Goal: Transaction & Acquisition: Purchase product/service

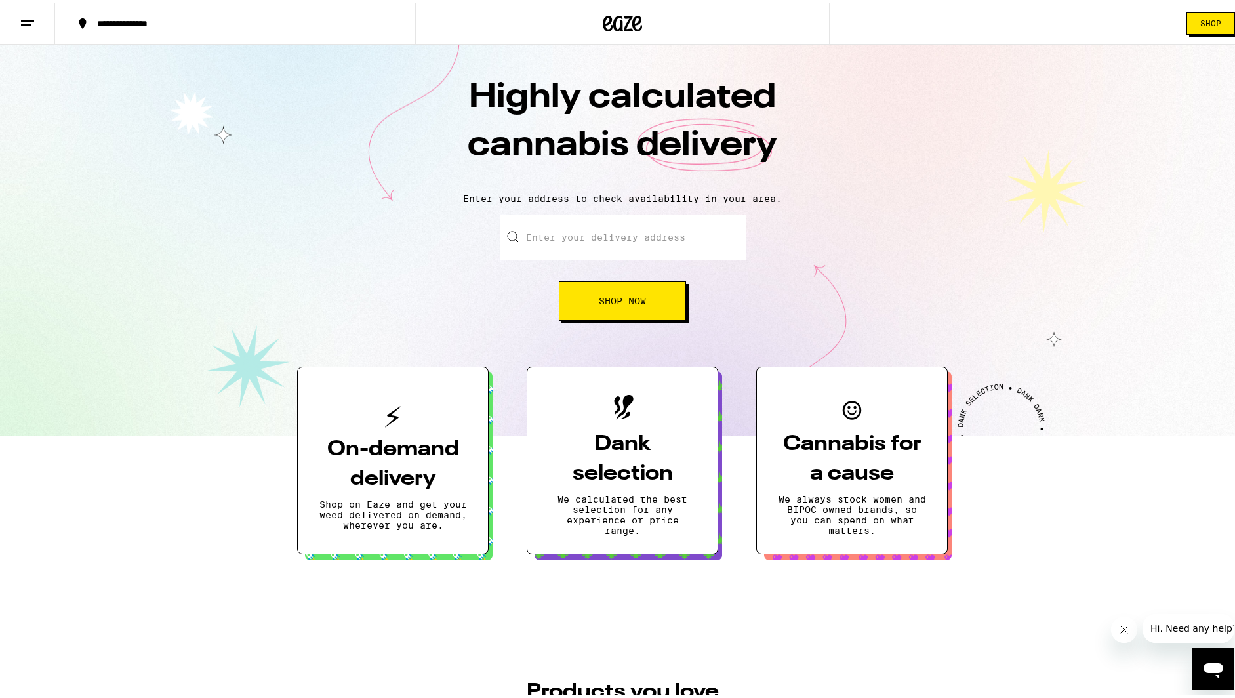
click at [556, 249] on input "Enter your delivery address" at bounding box center [623, 235] width 246 height 46
click at [398, 182] on div "Highly calculated cannabis delivery Enter your address to check availability in…" at bounding box center [622, 237] width 1245 height 391
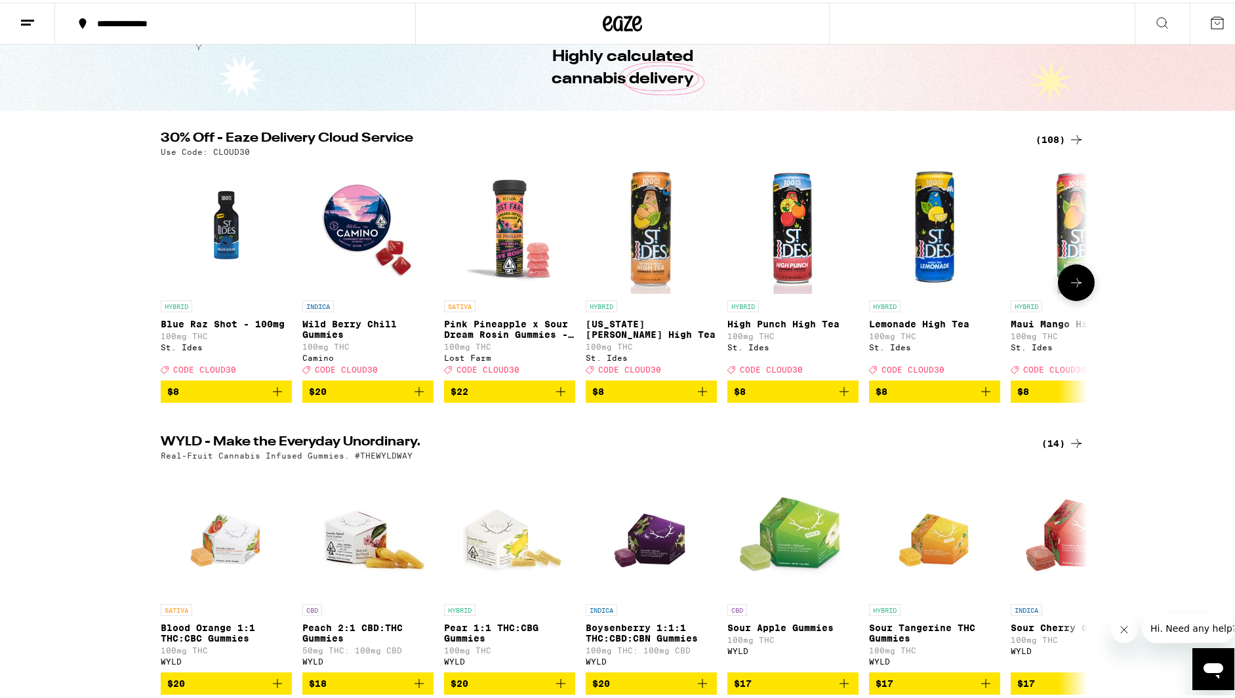
scroll to position [66, 0]
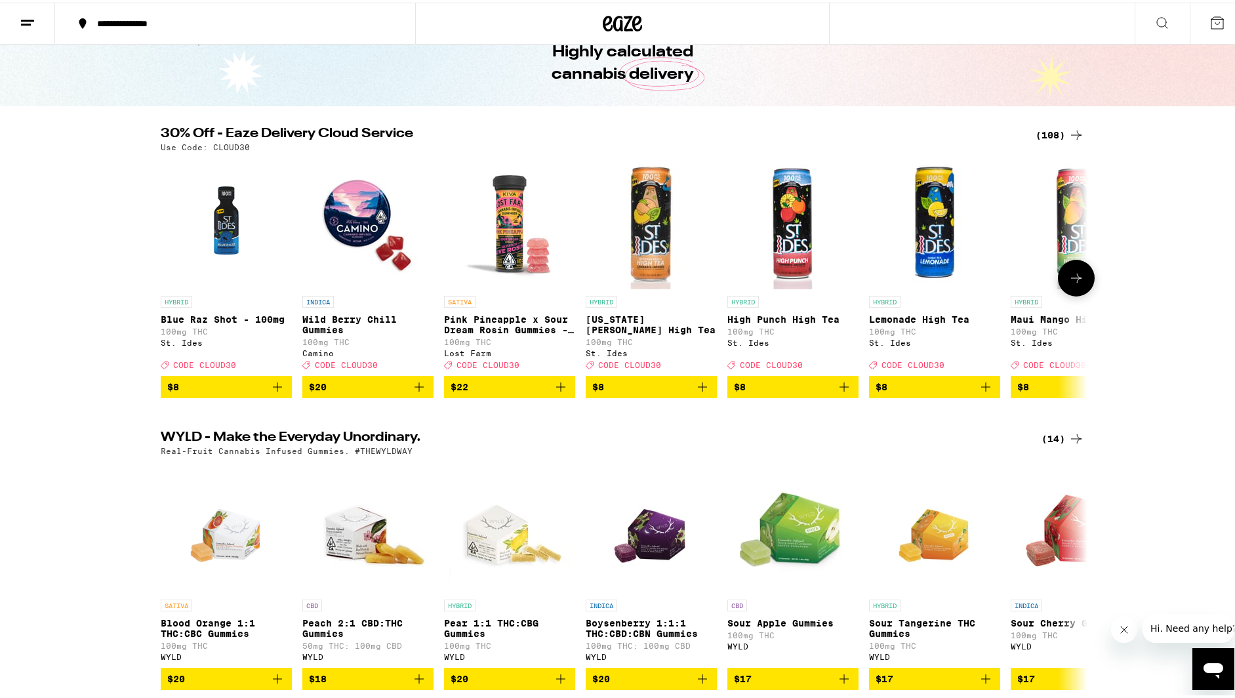
click at [1079, 276] on icon at bounding box center [1077, 276] width 16 height 16
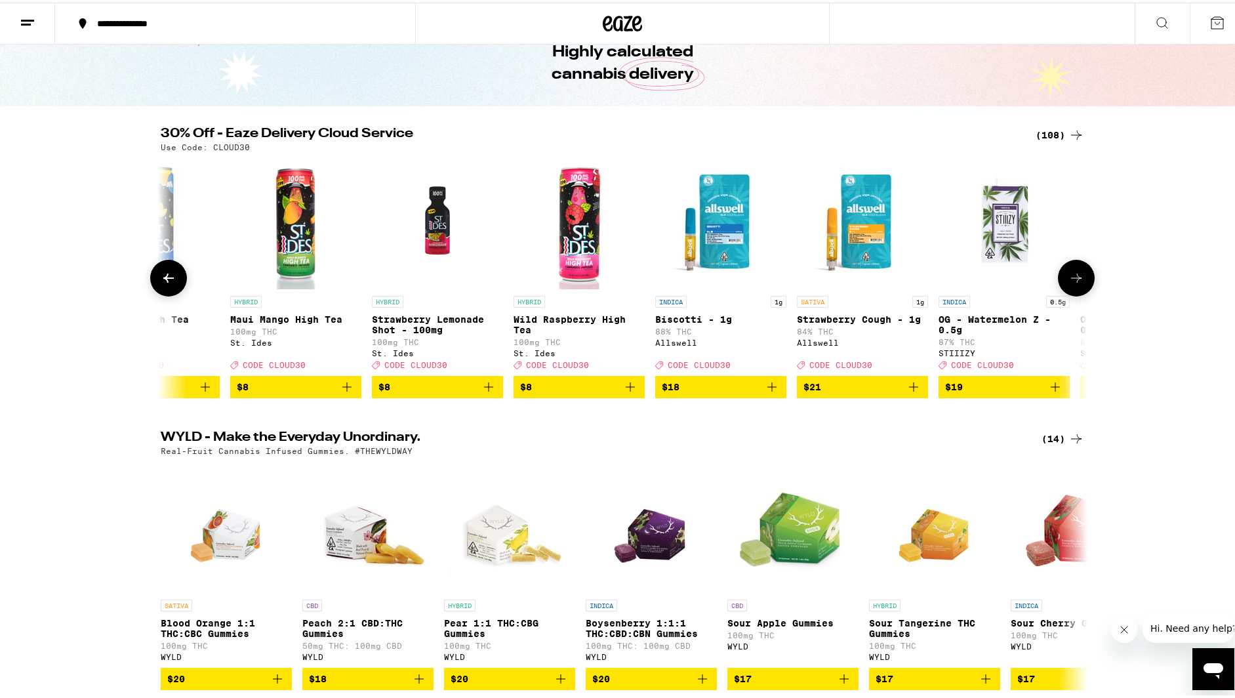
click at [1079, 276] on icon at bounding box center [1077, 276] width 16 height 16
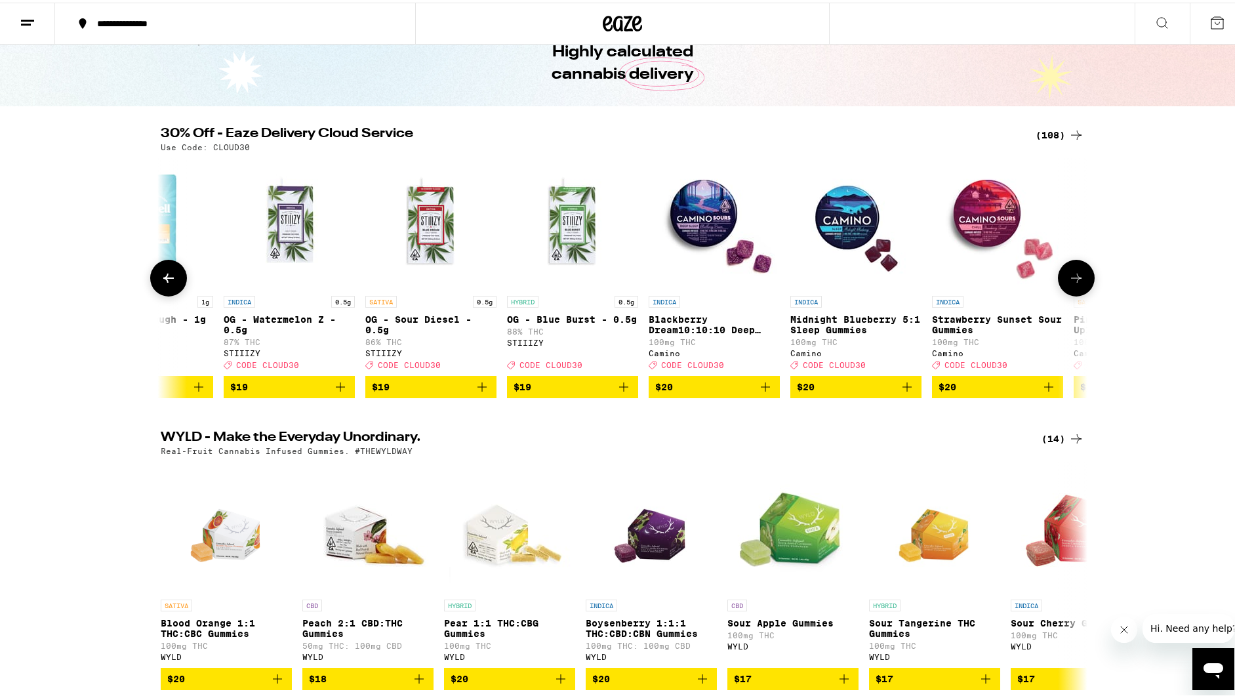
scroll to position [0, 1561]
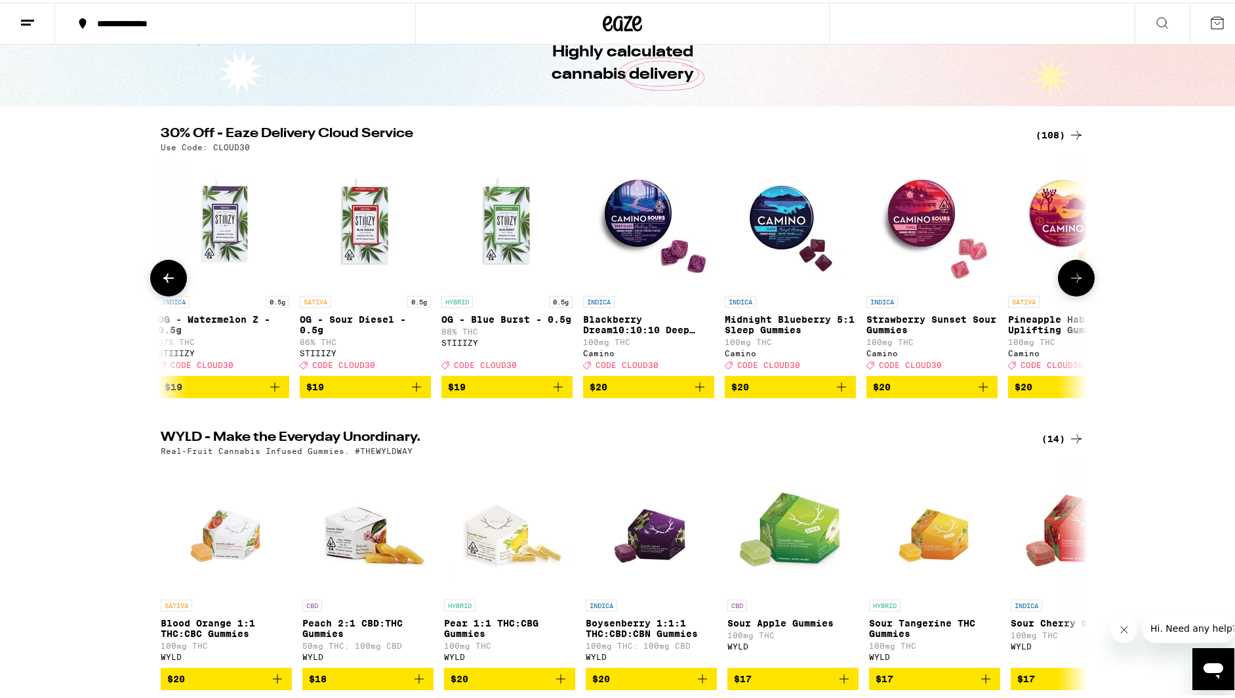
click at [561, 392] on icon "Add to bag" at bounding box center [558, 385] width 16 height 16
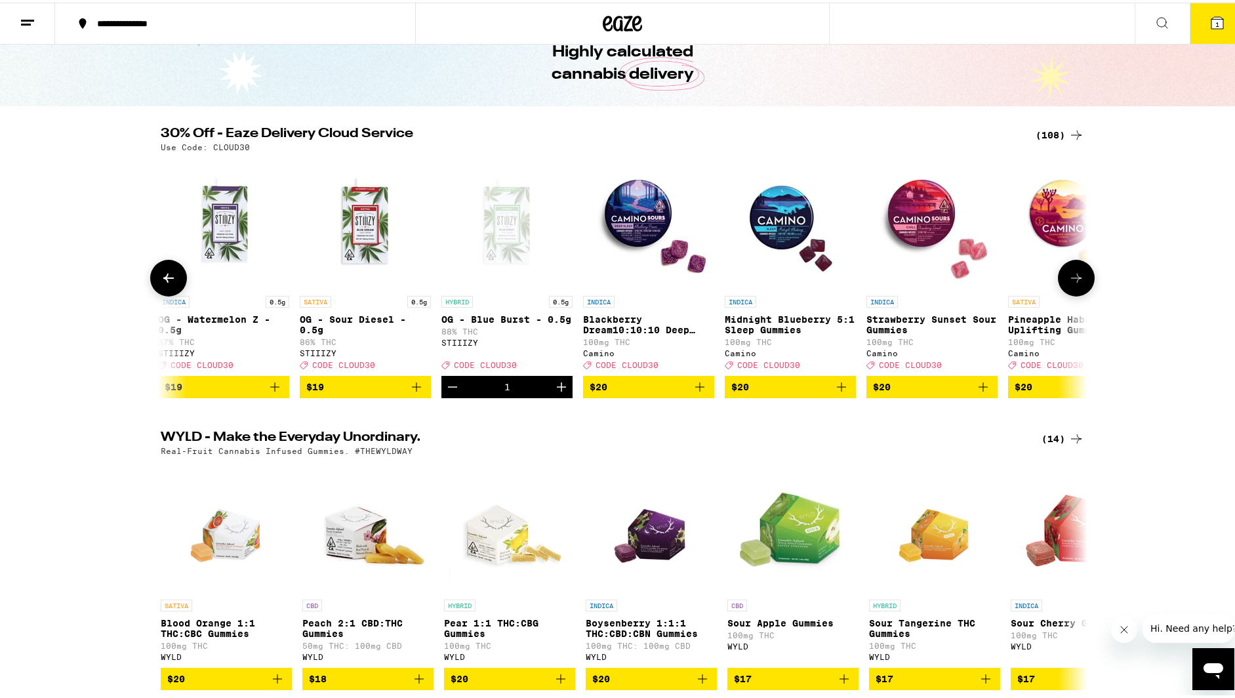
scroll to position [108, 0]
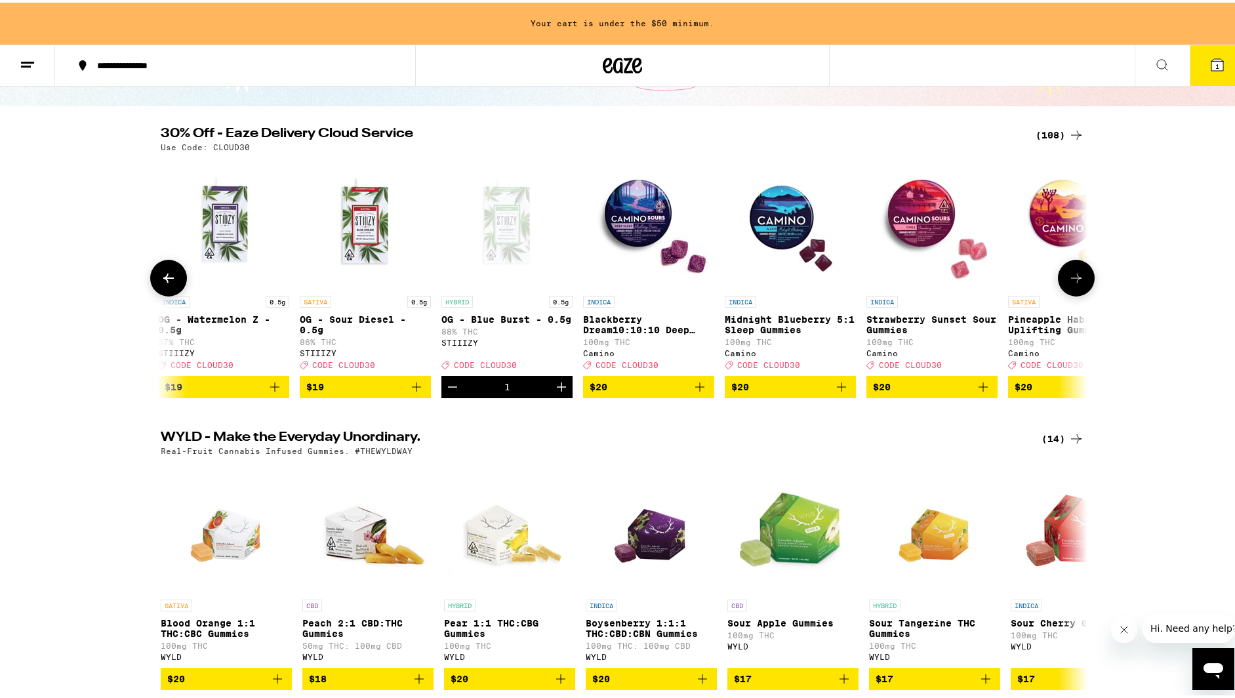
click at [417, 391] on icon "Add to bag" at bounding box center [417, 385] width 16 height 16
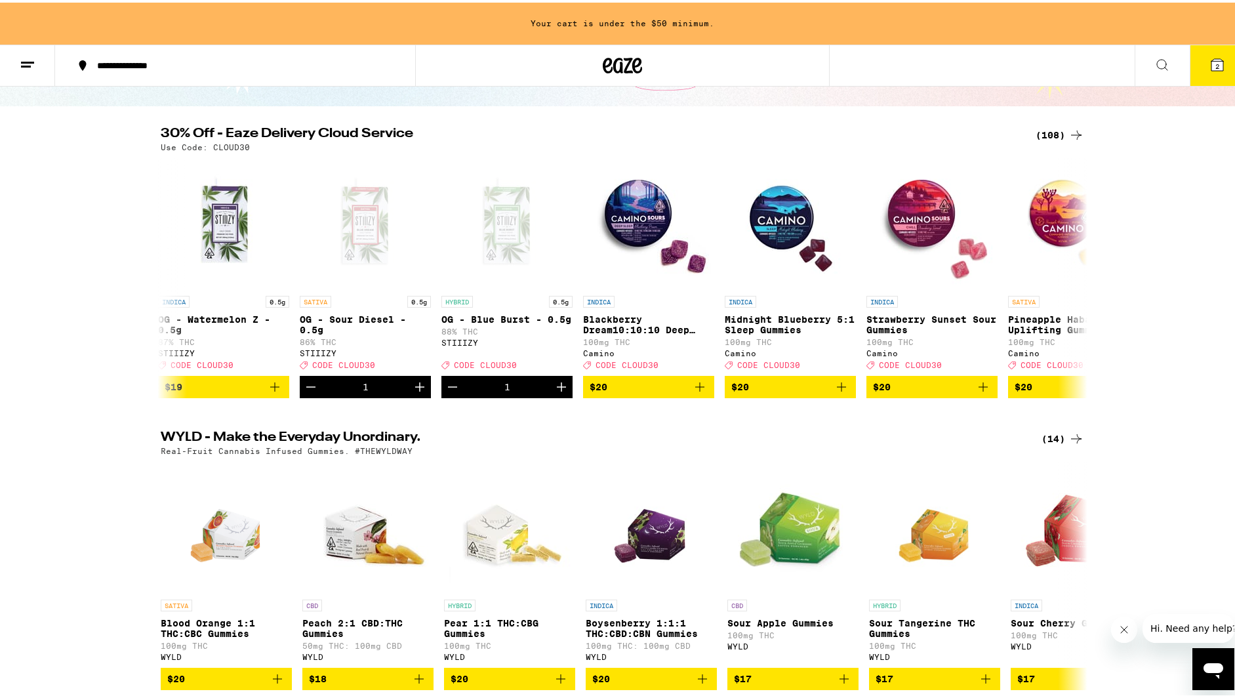
click at [1077, 276] on button at bounding box center [1077, 276] width 0 height 0
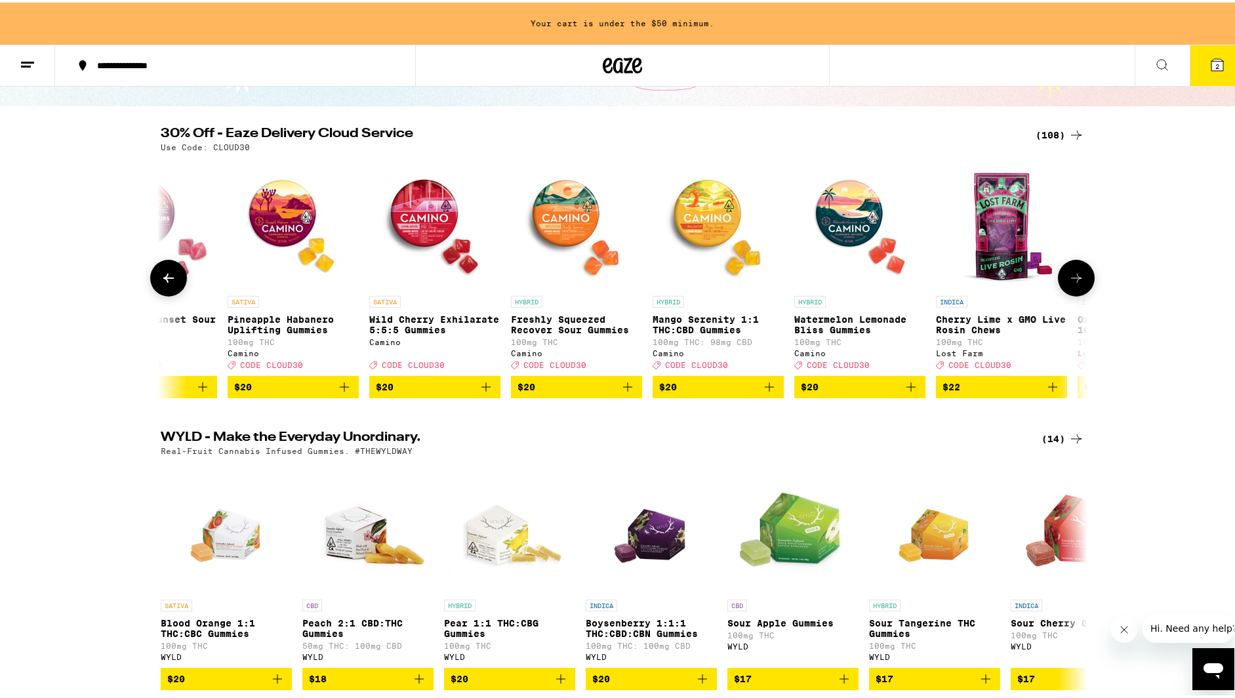
click at [1077, 283] on icon at bounding box center [1077, 276] width 16 height 16
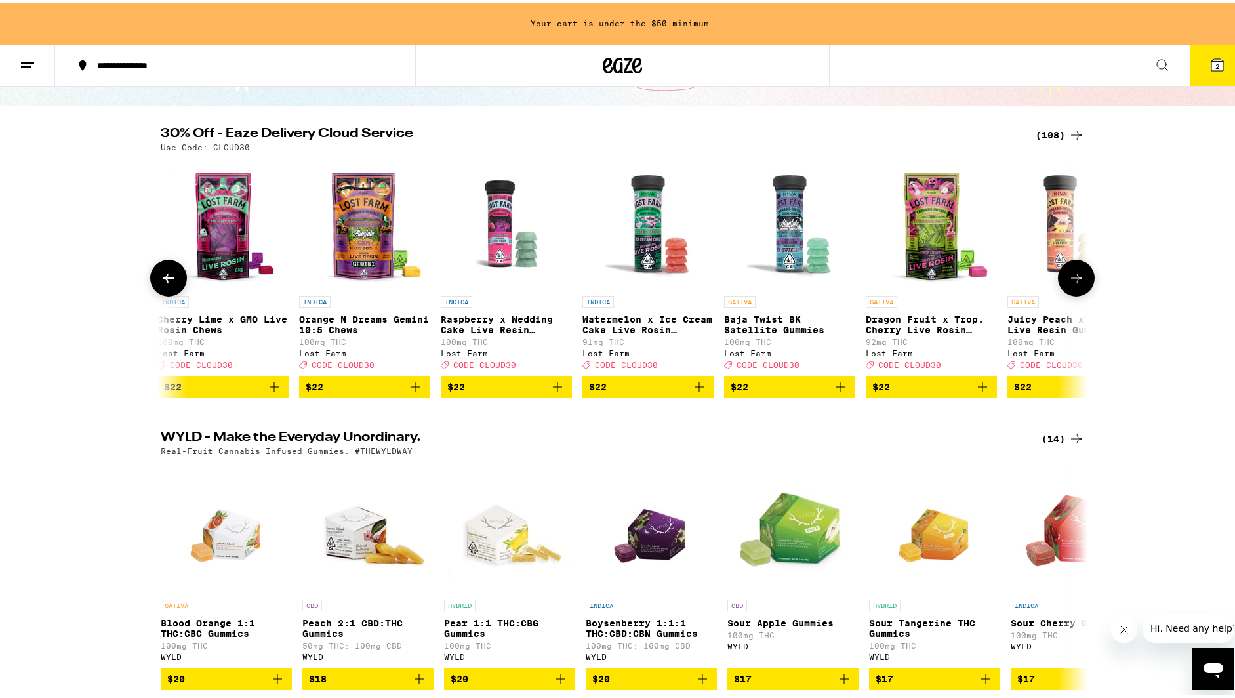
click at [1077, 283] on icon at bounding box center [1077, 276] width 16 height 16
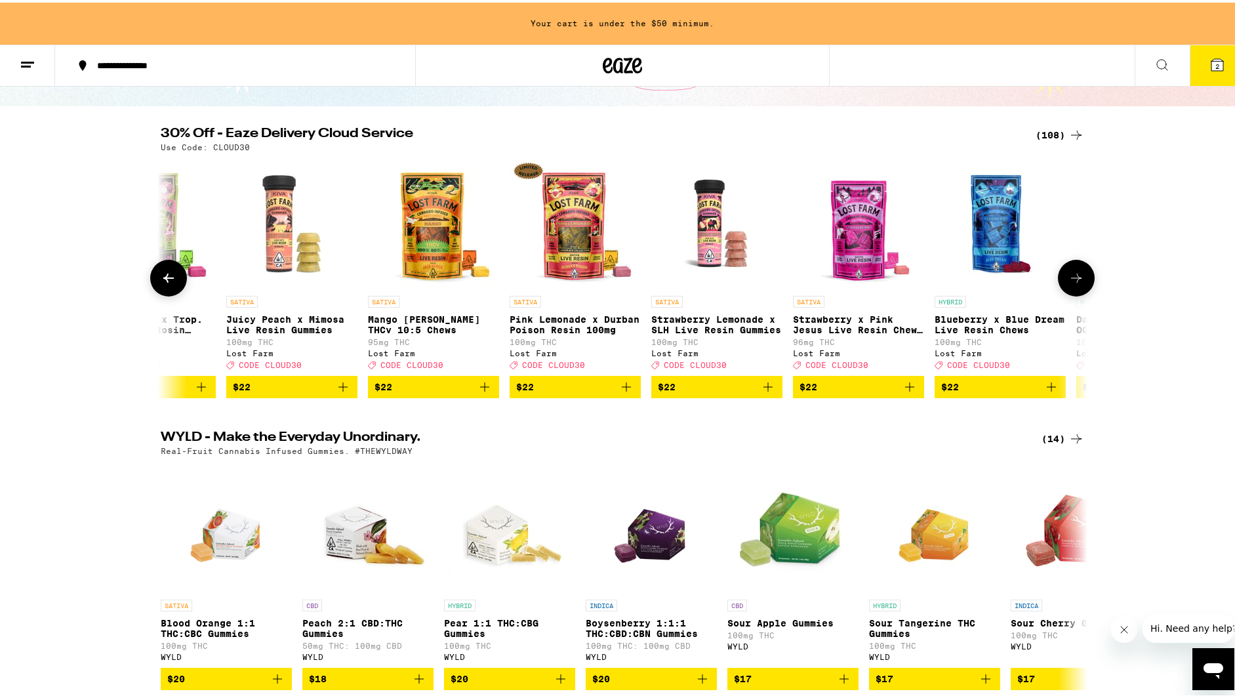
click at [1077, 283] on icon at bounding box center [1077, 276] width 16 height 16
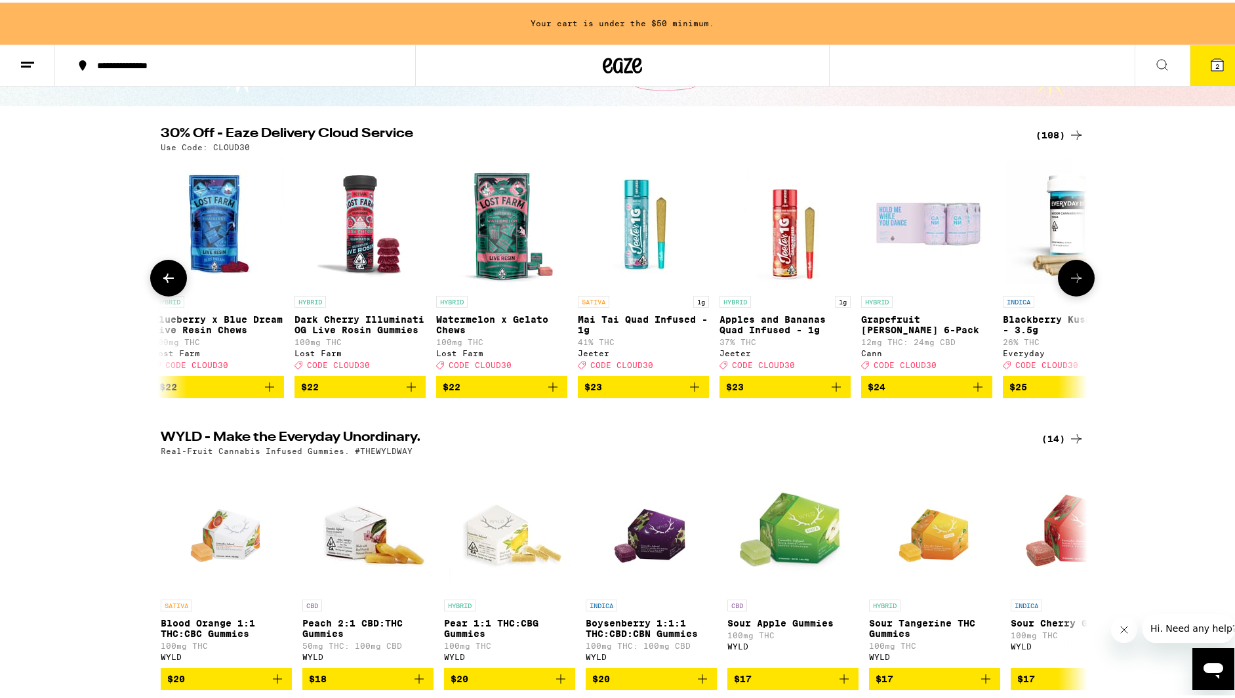
click at [1077, 283] on icon at bounding box center [1077, 276] width 16 height 16
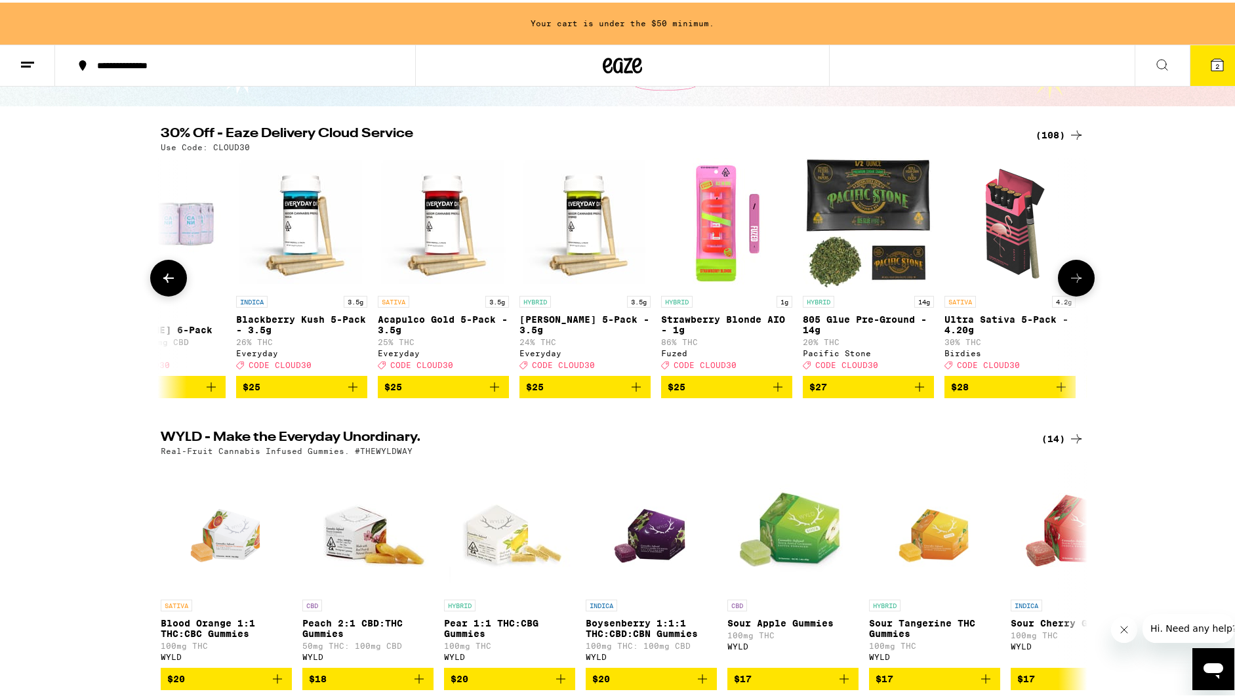
click at [1077, 283] on icon at bounding box center [1077, 276] width 16 height 16
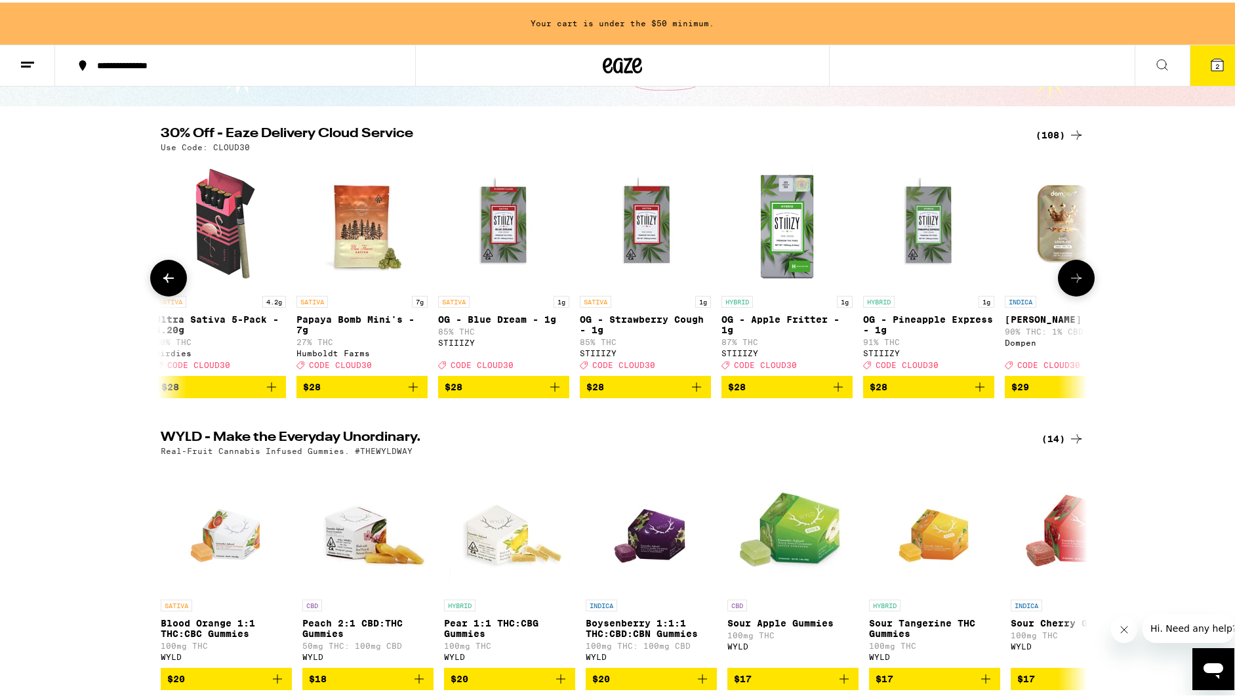
scroll to position [0, 6242]
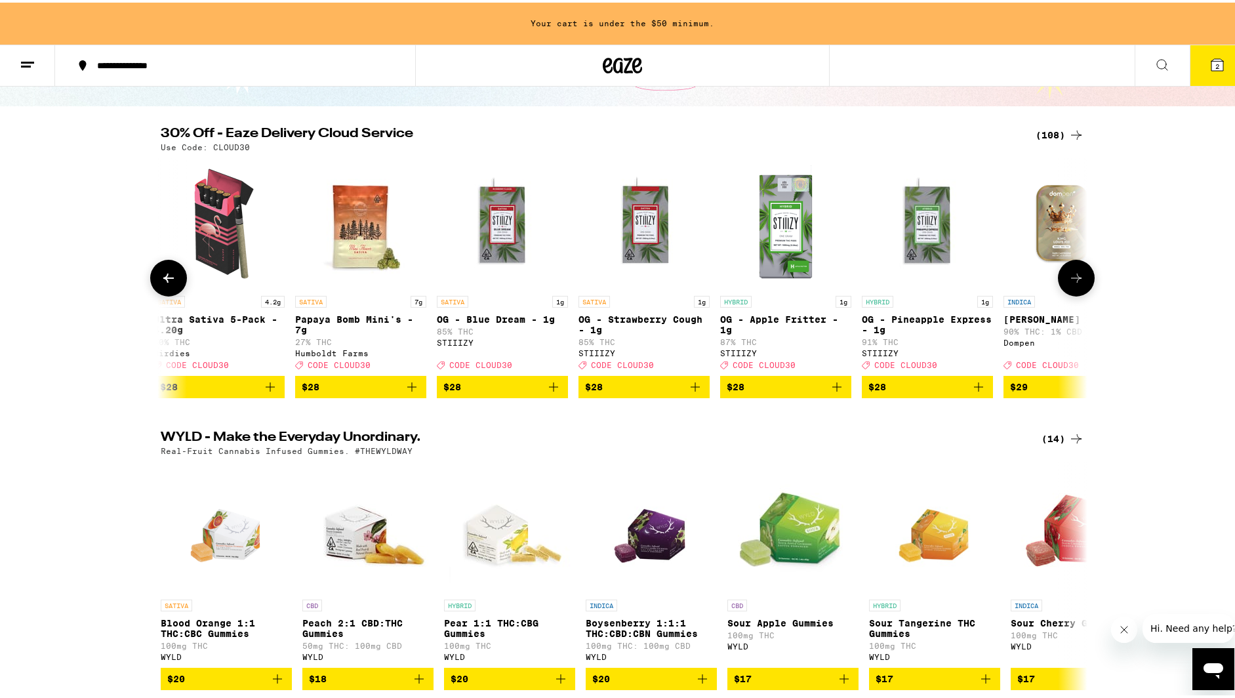
click at [834, 392] on icon "Add to bag" at bounding box center [837, 385] width 16 height 16
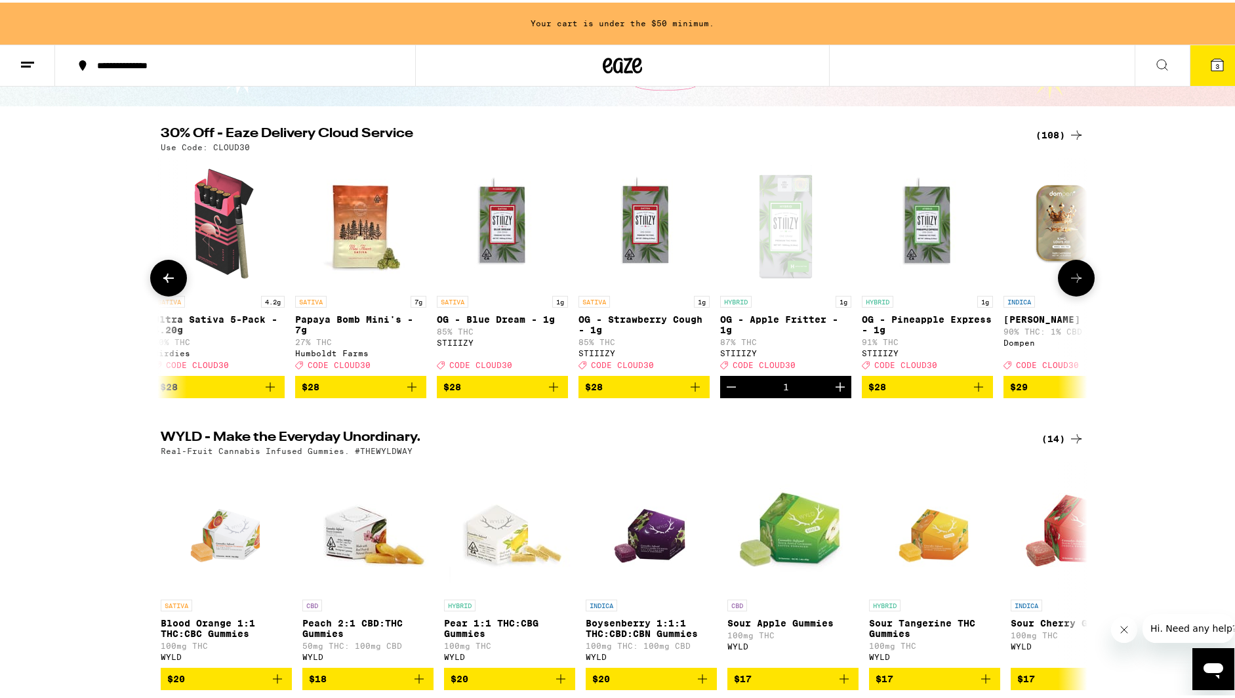
scroll to position [66, 0]
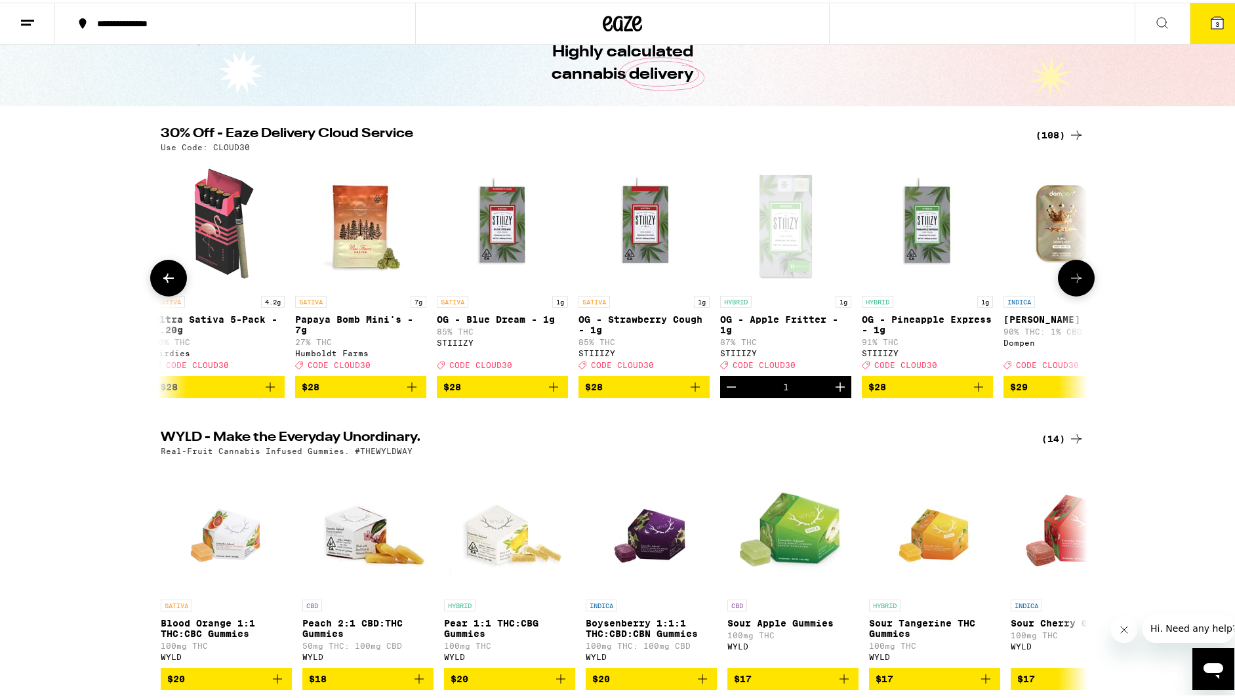
click at [976, 392] on icon "Add to bag" at bounding box center [979, 385] width 16 height 16
click at [1081, 274] on button at bounding box center [1076, 275] width 37 height 37
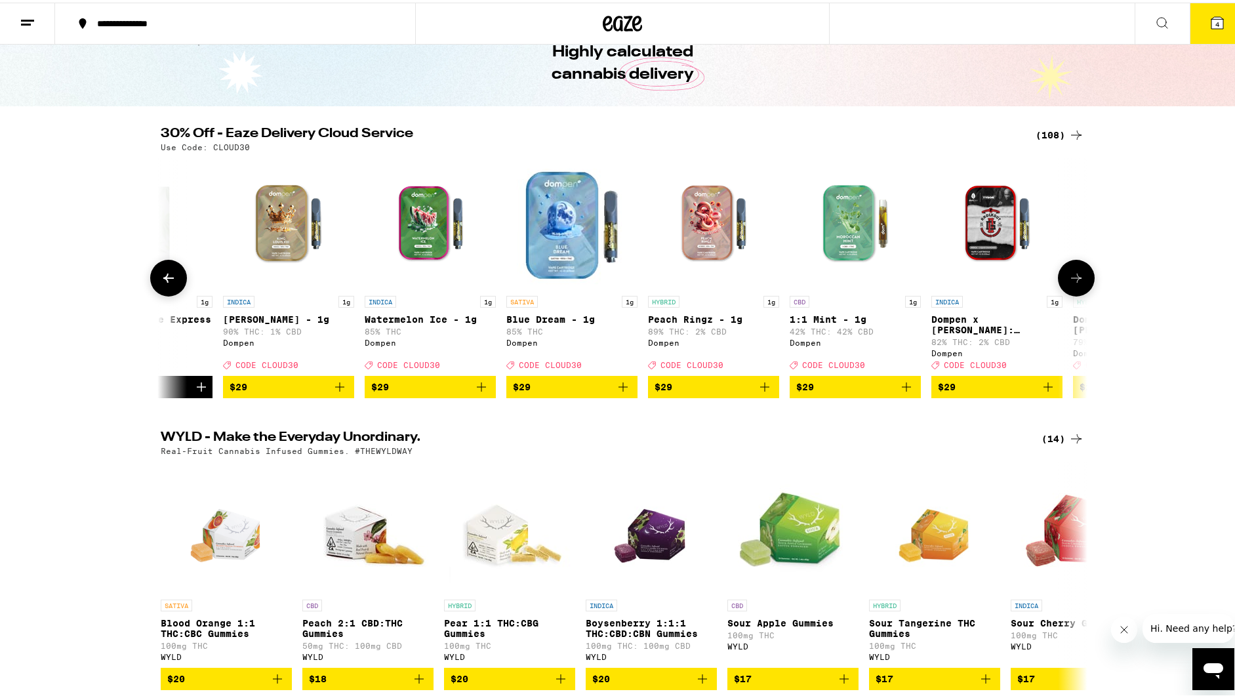
click at [1081, 274] on button at bounding box center [1076, 275] width 37 height 37
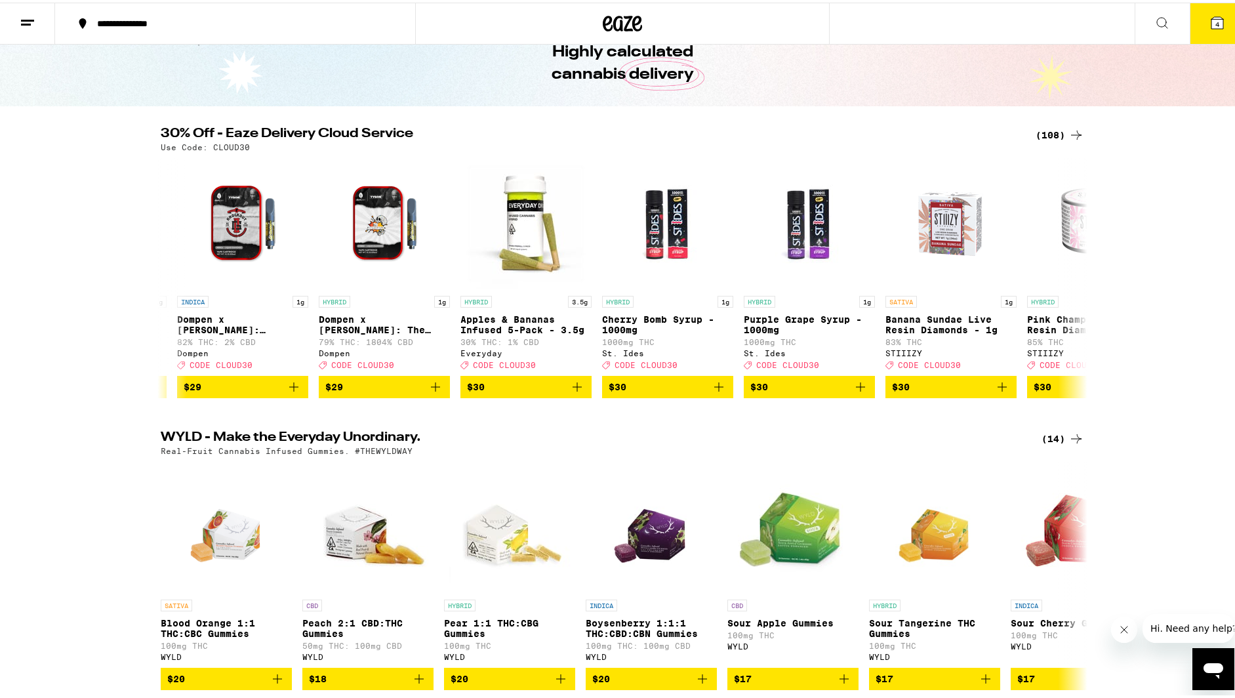
scroll to position [0, 7804]
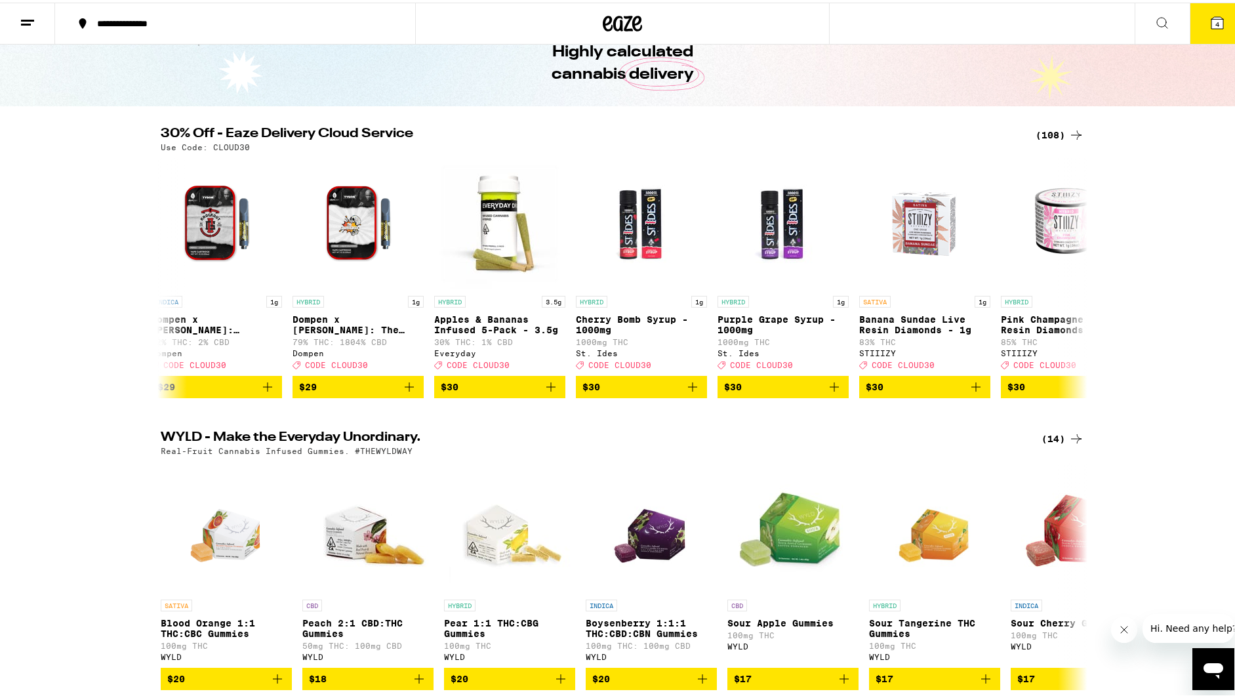
click at [1069, 133] on icon at bounding box center [1077, 133] width 16 height 16
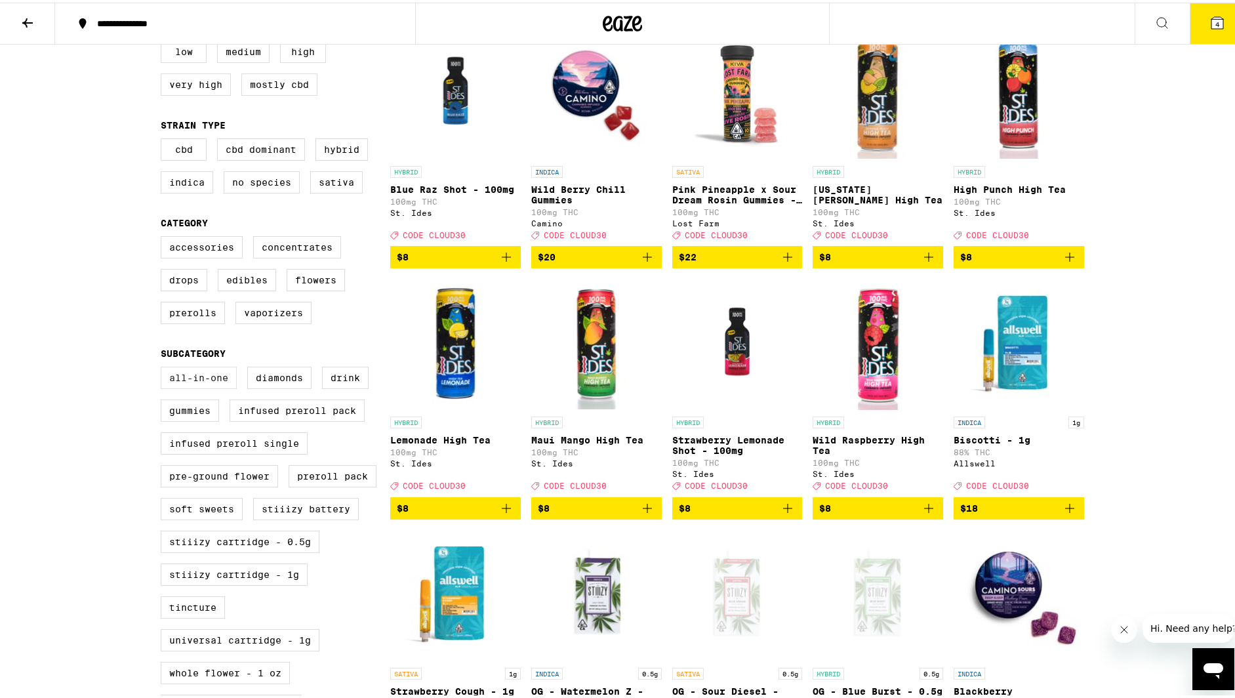
scroll to position [197, 0]
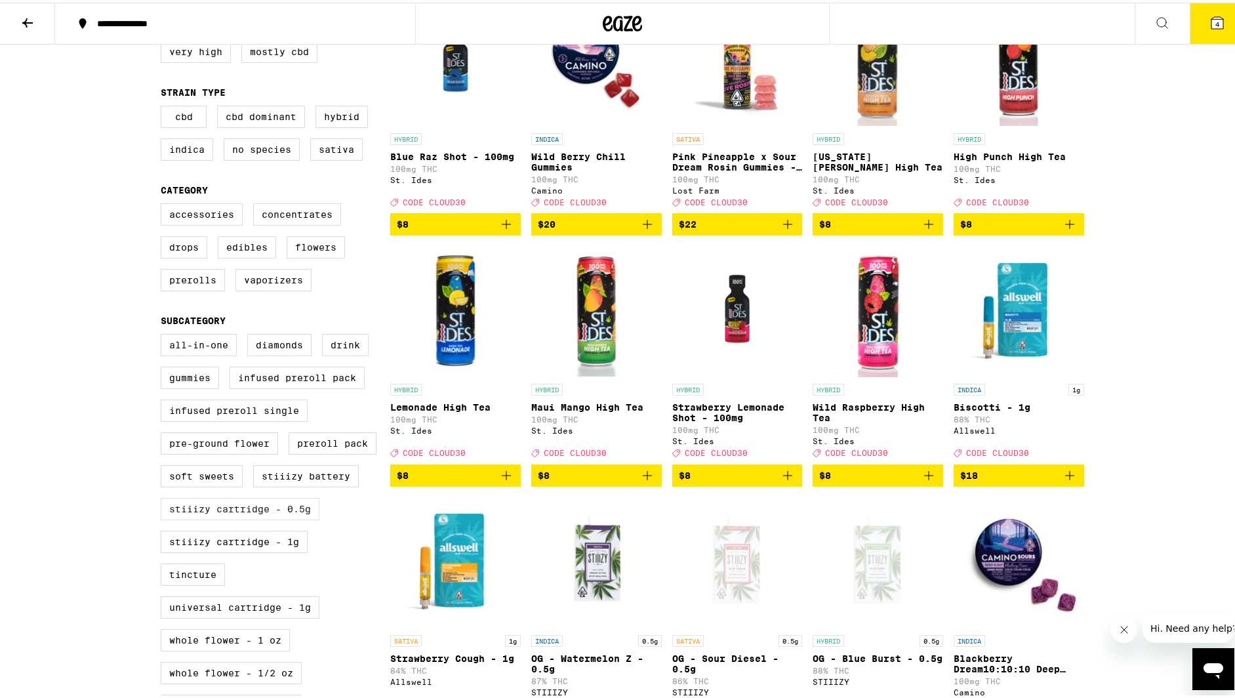
click at [236, 518] on label "STIIIZY Cartridge - 0.5g" at bounding box center [240, 506] width 159 height 22
click at [164, 334] on input "STIIIZY Cartridge - 0.5g" at bounding box center [163, 333] width 1 height 1
checkbox input "true"
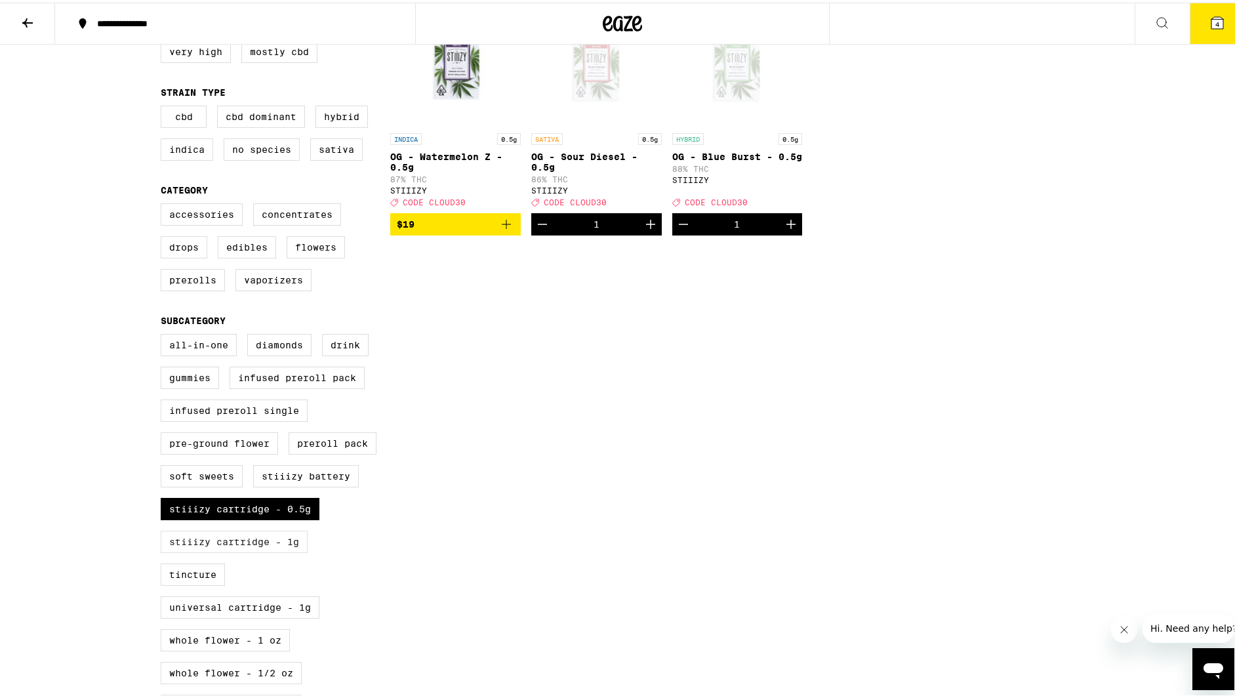
click at [239, 550] on label "STIIIZY Cartridge - 1g" at bounding box center [234, 539] width 147 height 22
click at [164, 334] on input "STIIIZY Cartridge - 1g" at bounding box center [163, 333] width 1 height 1
checkbox input "true"
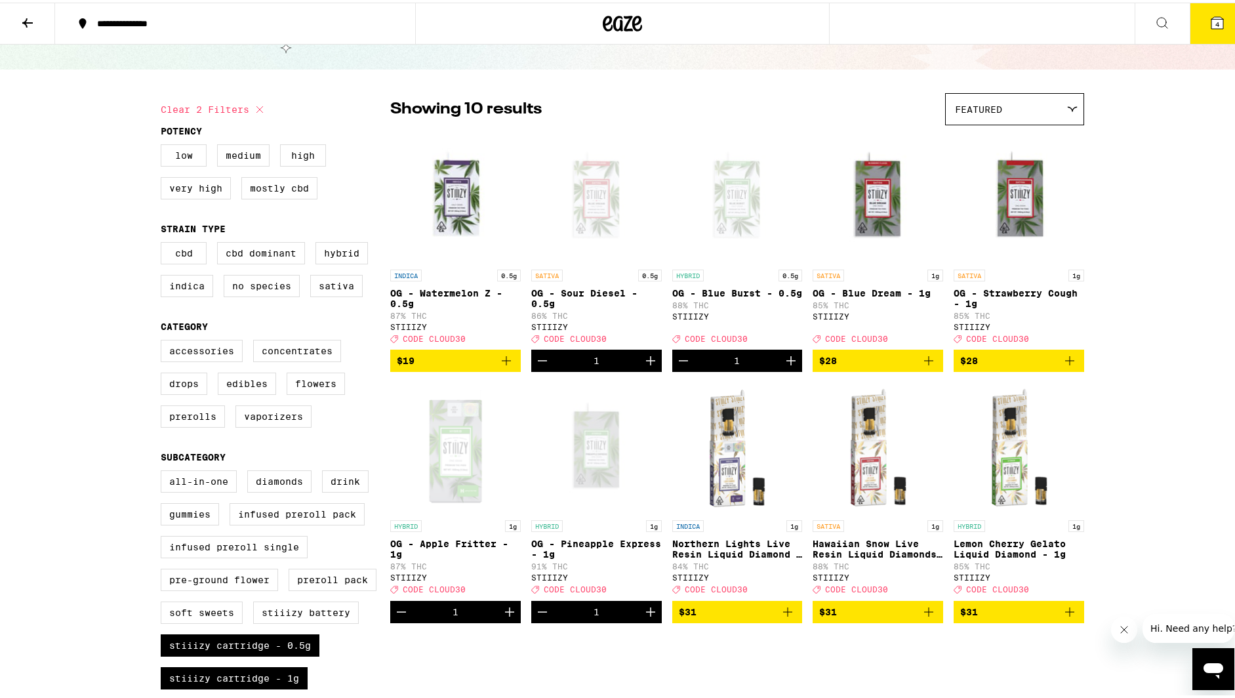
scroll to position [66, 0]
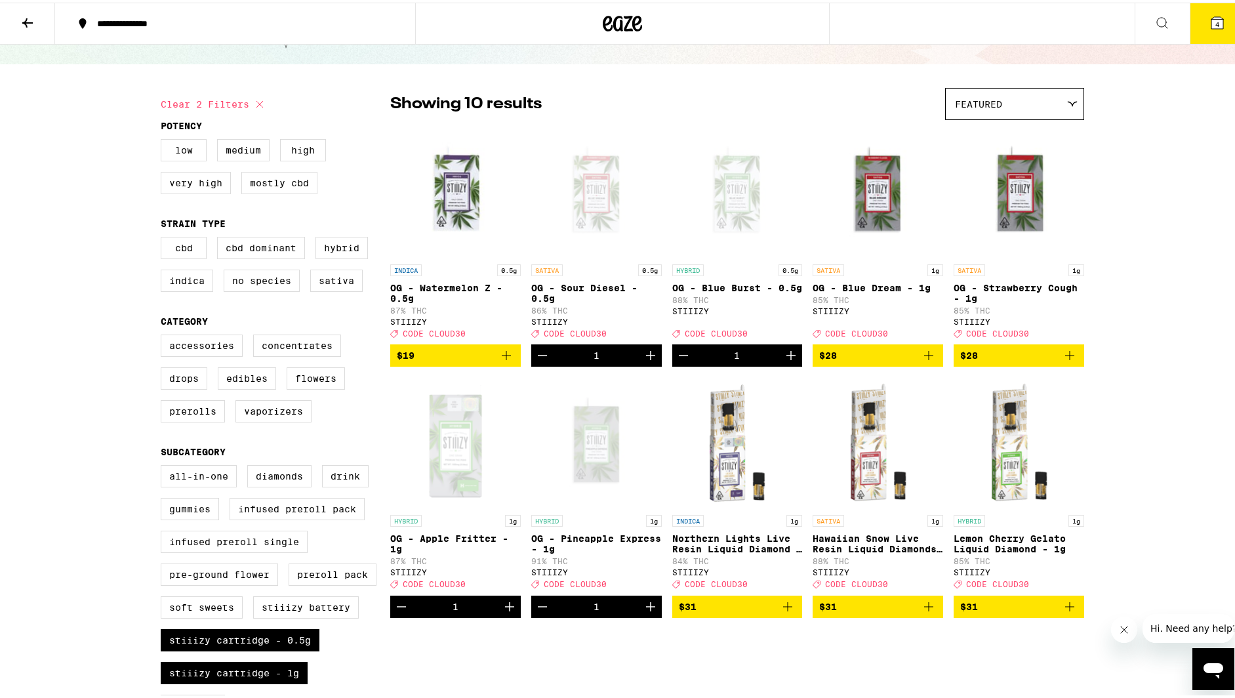
click at [923, 612] on icon "Add to bag" at bounding box center [929, 604] width 16 height 16
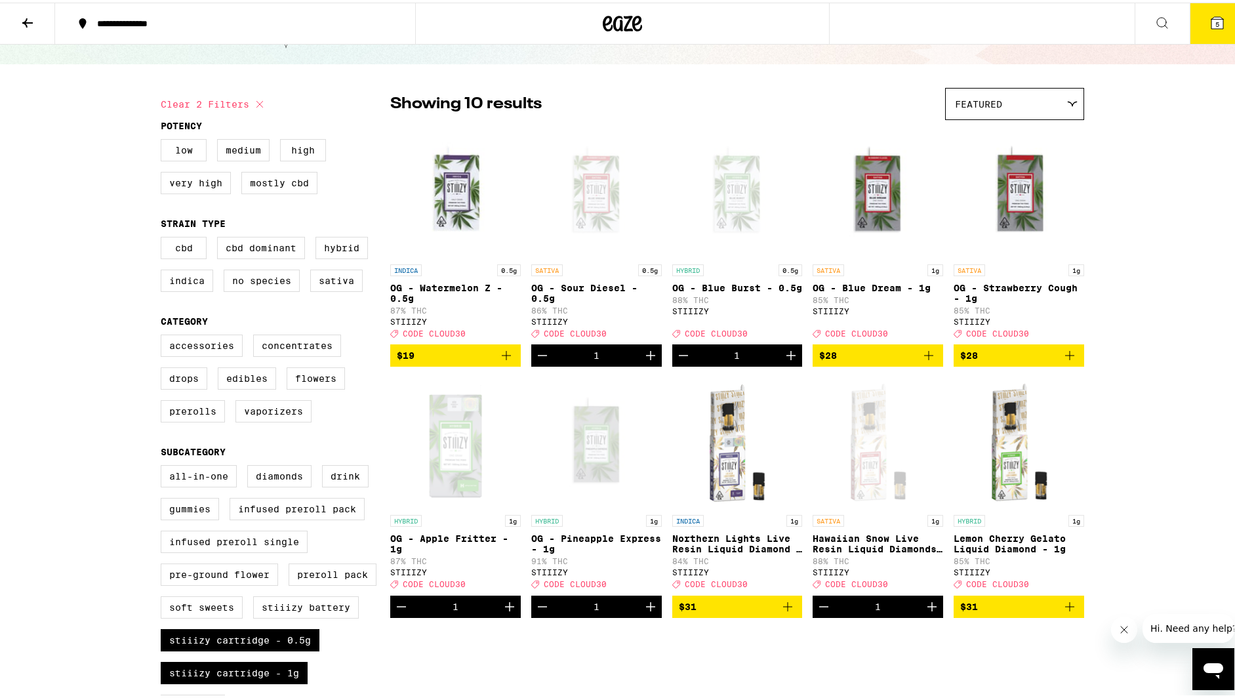
click at [1066, 612] on icon "Add to bag" at bounding box center [1070, 604] width 16 height 16
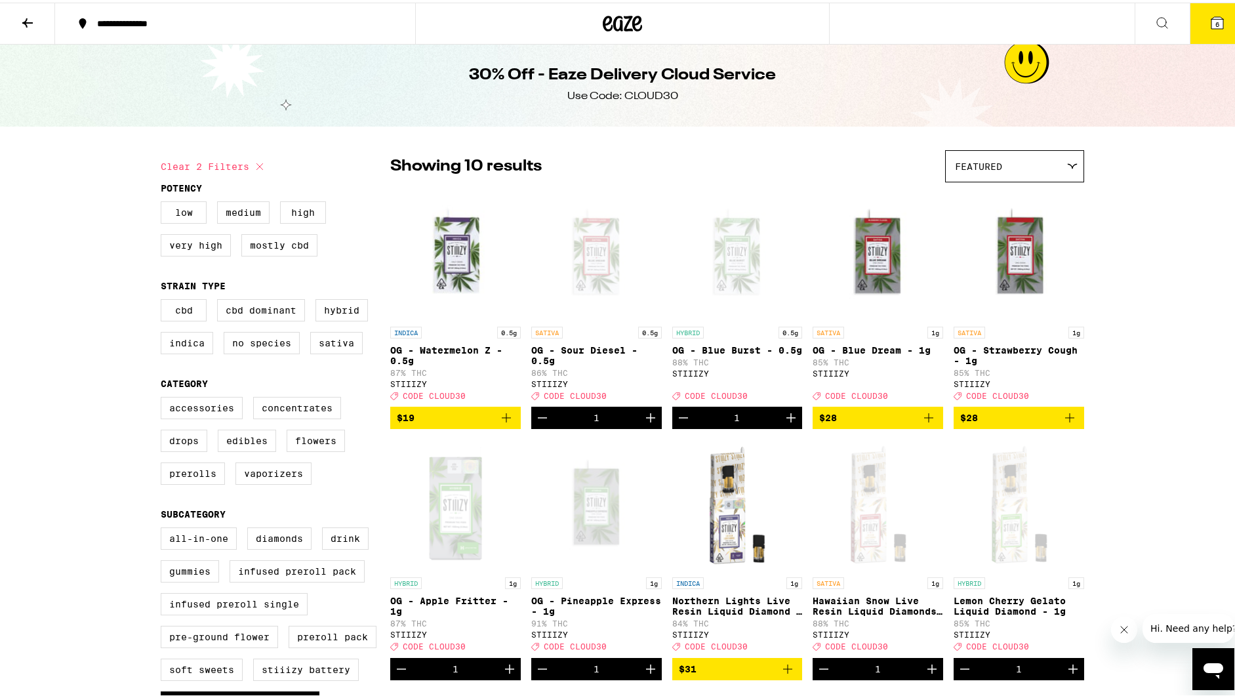
scroll to position [0, 0]
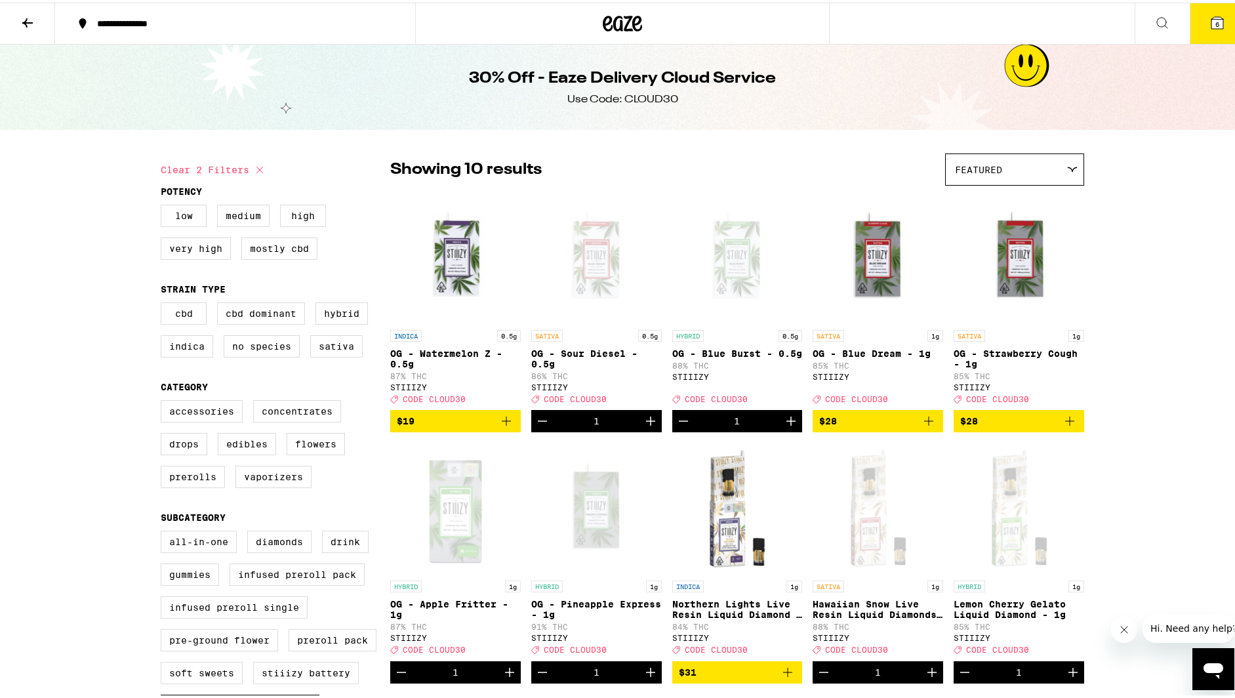
click at [926, 424] on icon "Add to bag" at bounding box center [929, 419] width 16 height 16
click at [1069, 425] on icon "Add to bag" at bounding box center [1070, 419] width 16 height 16
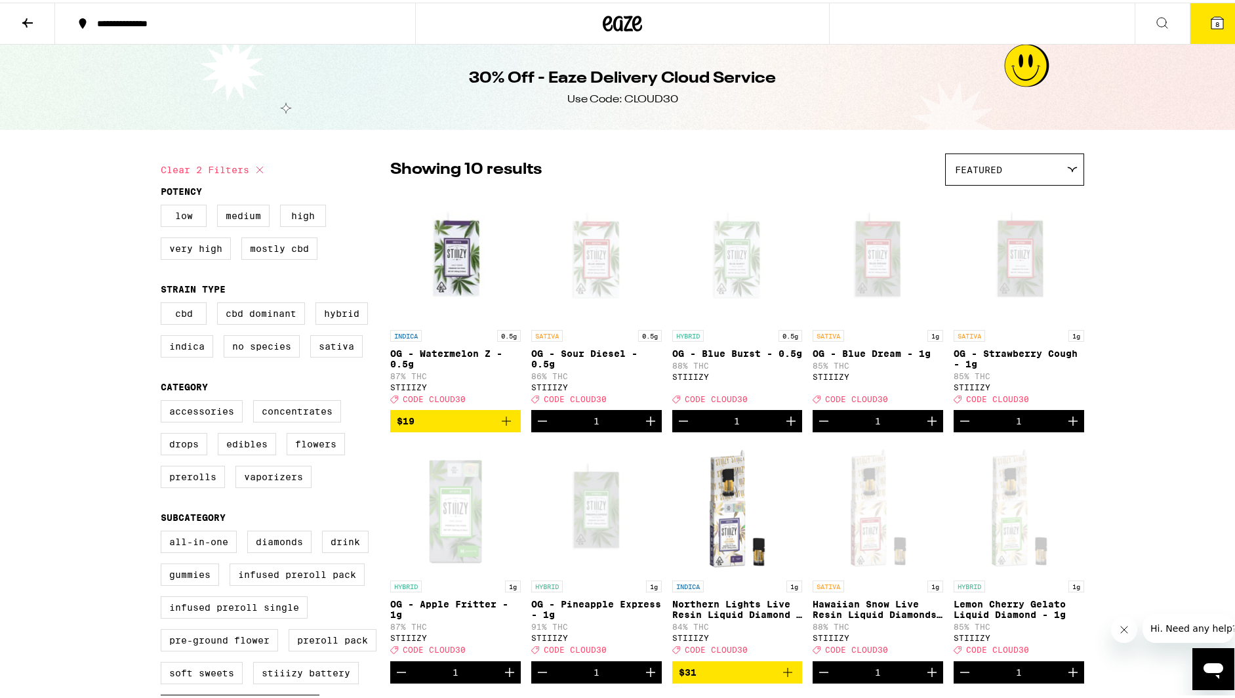
click at [1212, 16] on icon at bounding box center [1218, 20] width 12 height 12
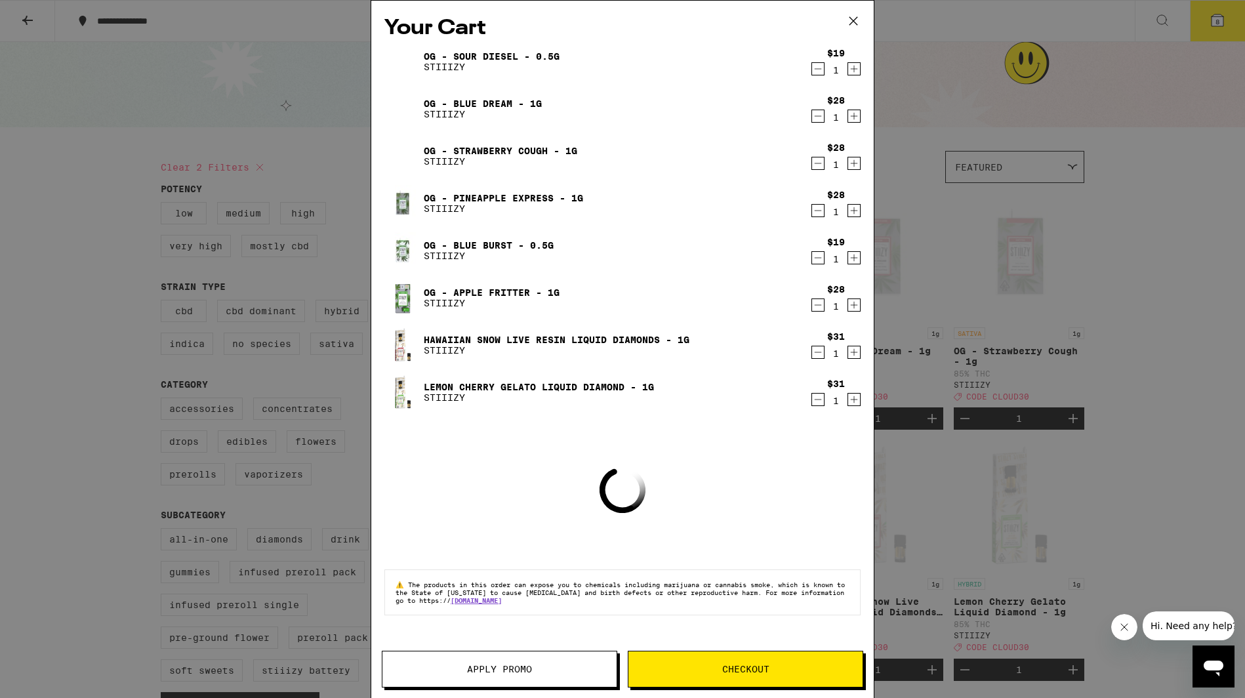
click at [551, 651] on button "Apply Promo" at bounding box center [500, 669] width 236 height 37
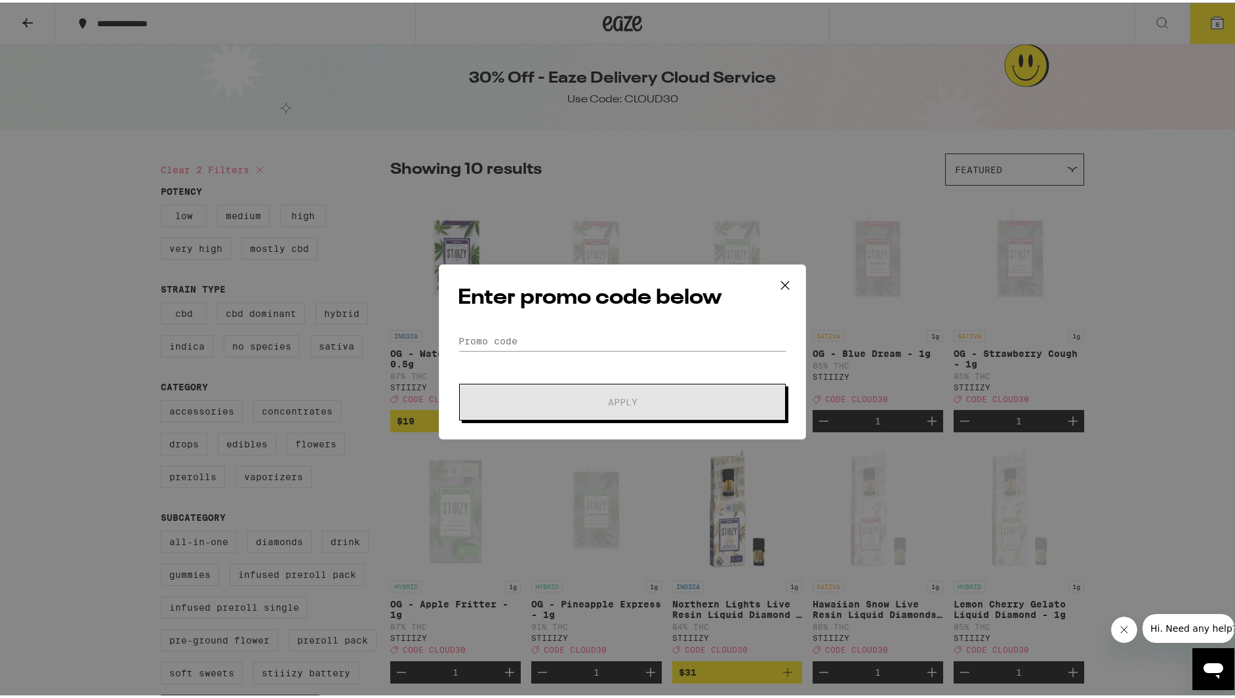
click at [531, 350] on form "Promo Code Apply" at bounding box center [622, 373] width 329 height 89
click at [520, 364] on form "Promo Code Apply" at bounding box center [622, 373] width 329 height 89
click at [529, 354] on form "Promo Code Apply" at bounding box center [622, 373] width 329 height 89
click at [531, 361] on form "Promo Code Apply" at bounding box center [622, 373] width 329 height 89
click at [522, 327] on div "Enter promo code below Promo Code Apply" at bounding box center [622, 349] width 367 height 175
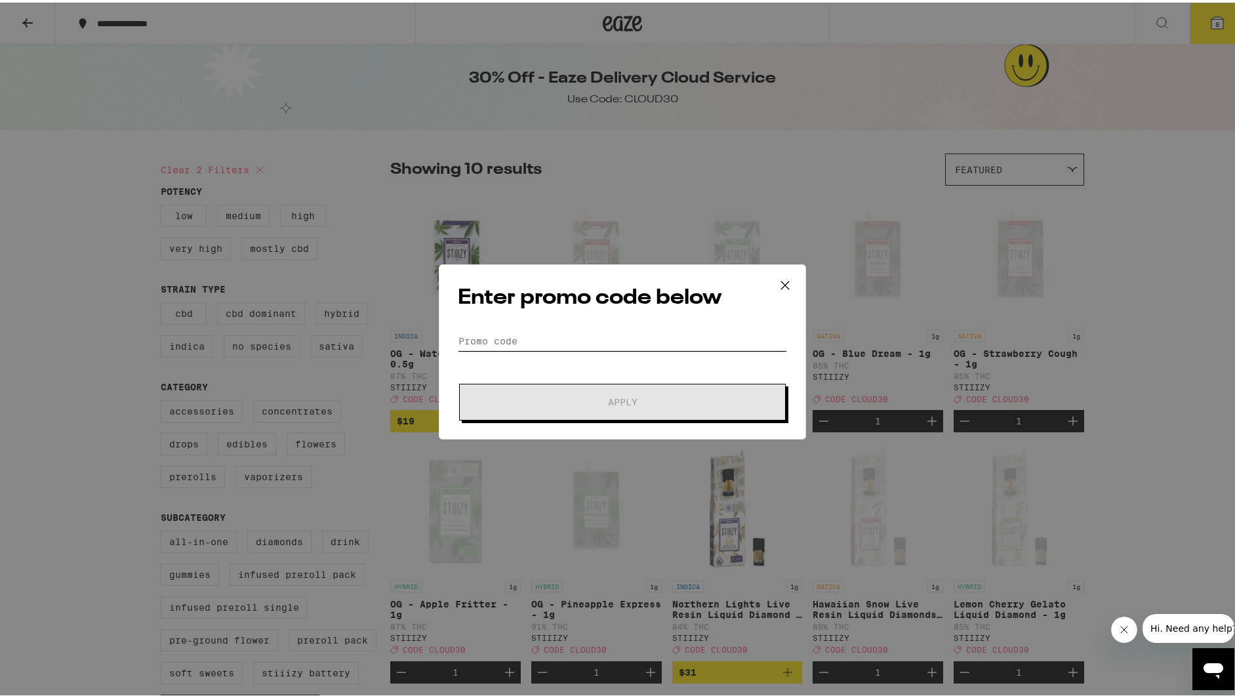
click at [513, 346] on input "Promo Code" at bounding box center [622, 339] width 329 height 20
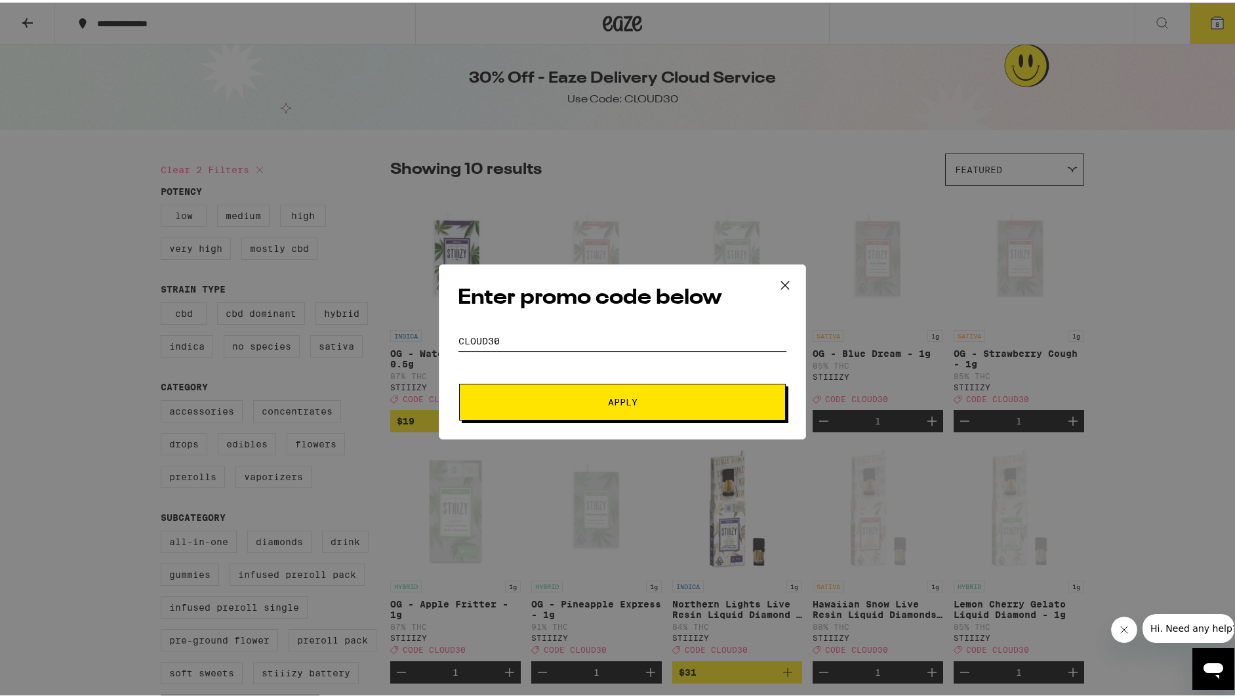
type input "cloud30"
click at [459, 381] on button "Apply" at bounding box center [622, 399] width 327 height 37
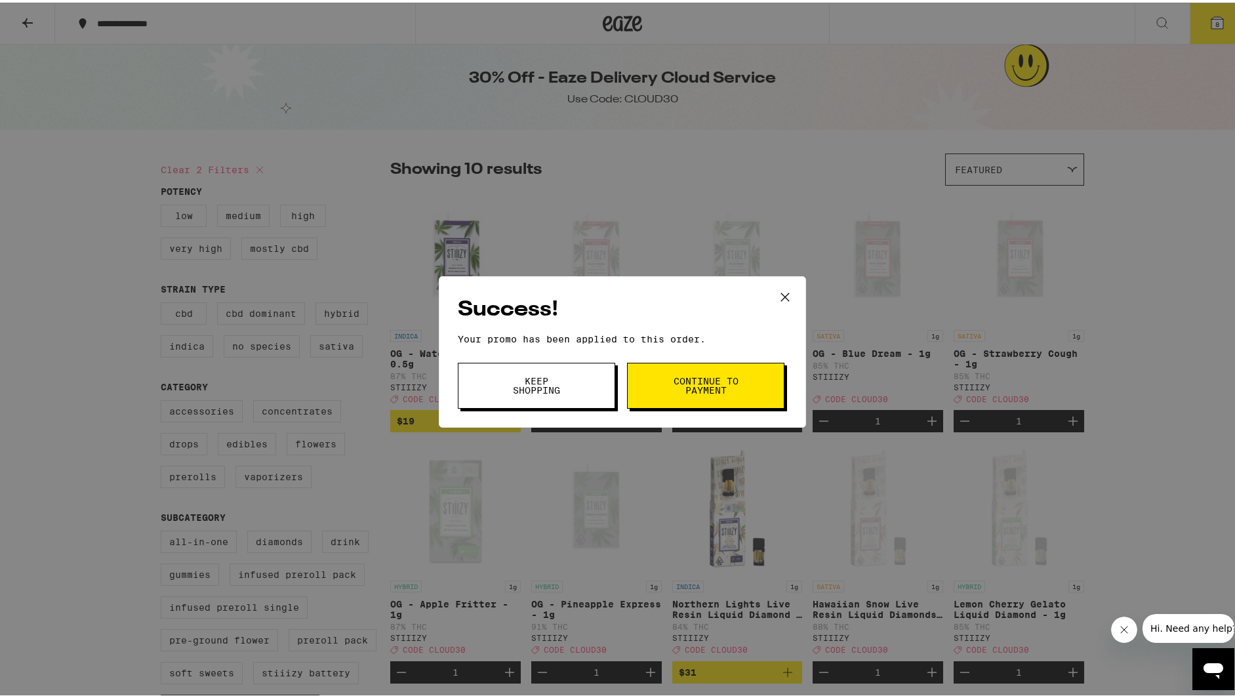
click at [779, 298] on icon at bounding box center [785, 295] width 20 height 20
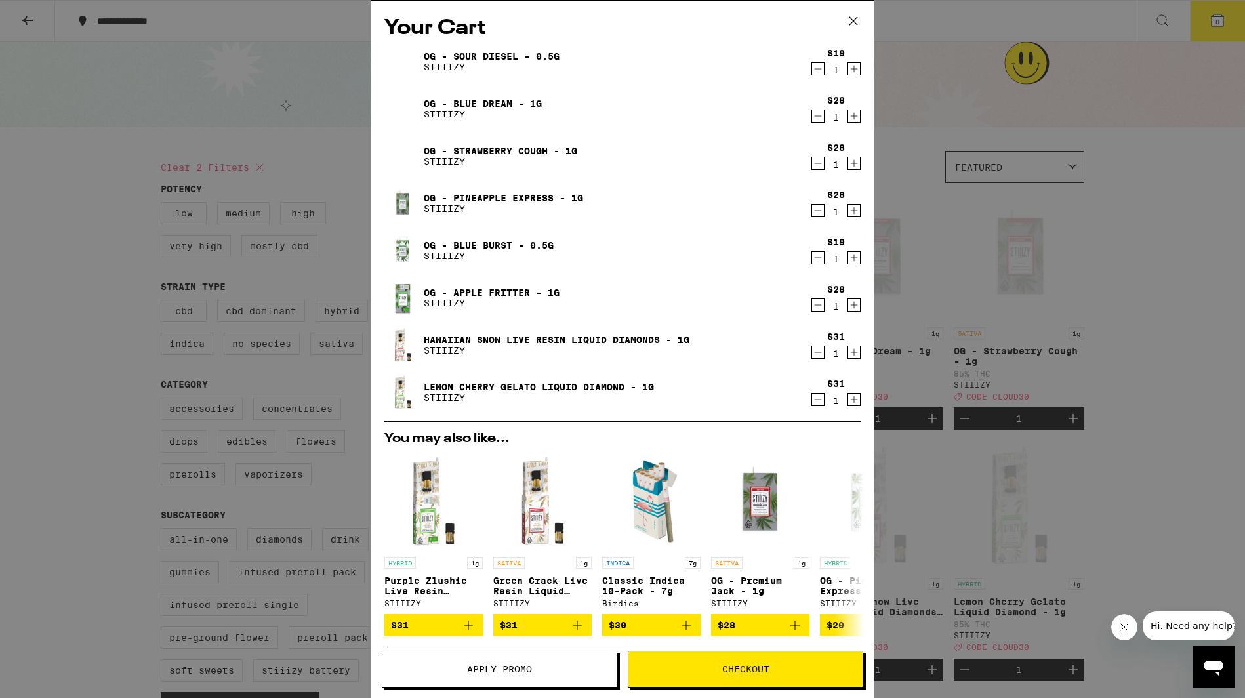
click at [812, 116] on icon "Decrement" at bounding box center [818, 116] width 12 height 16
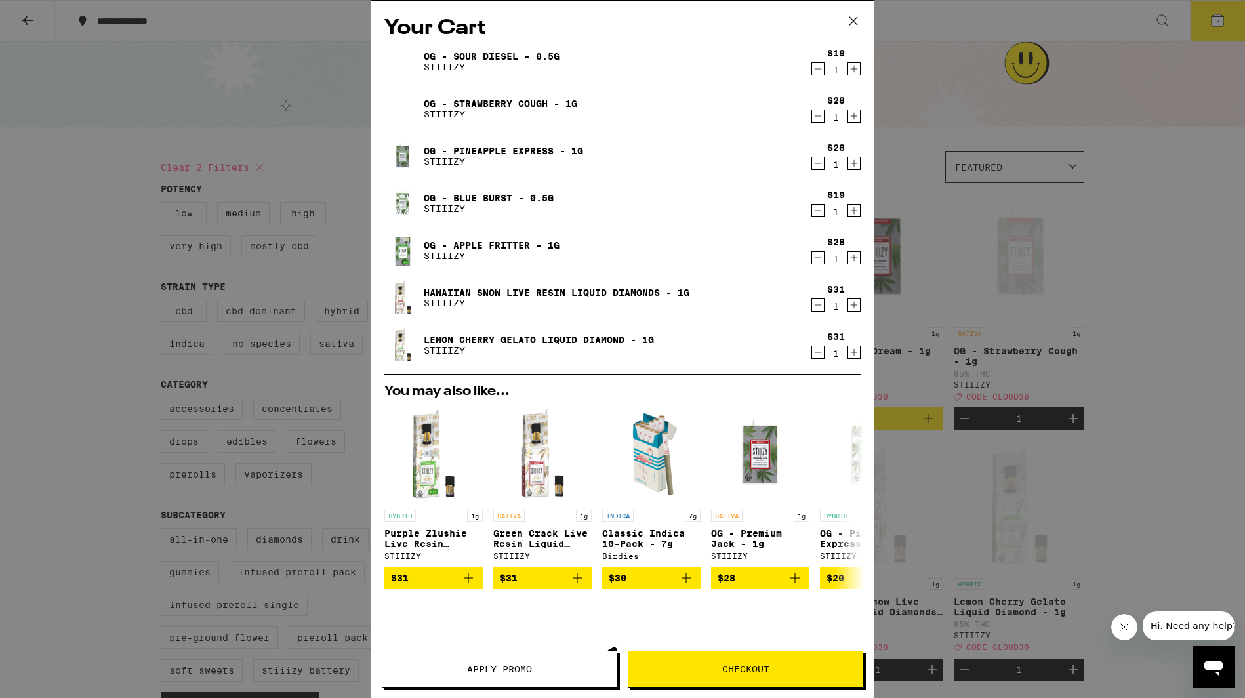
click at [848, 308] on icon "Increment" at bounding box center [854, 305] width 12 height 16
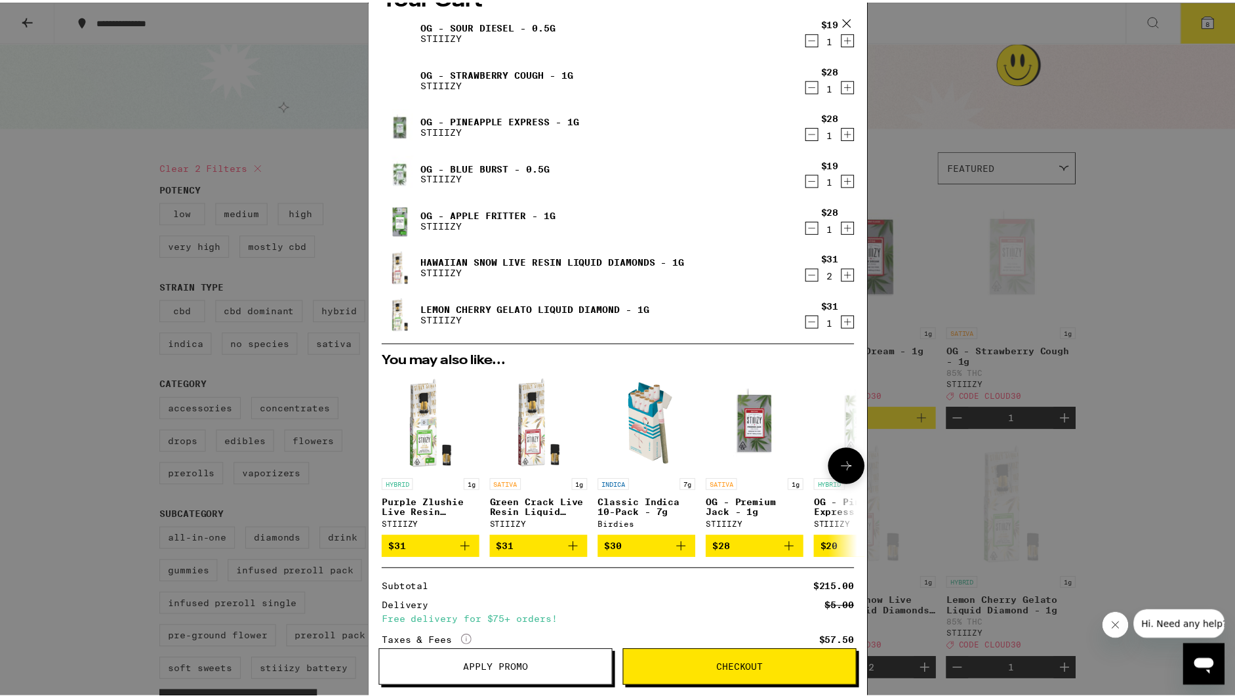
scroll to position [150, 0]
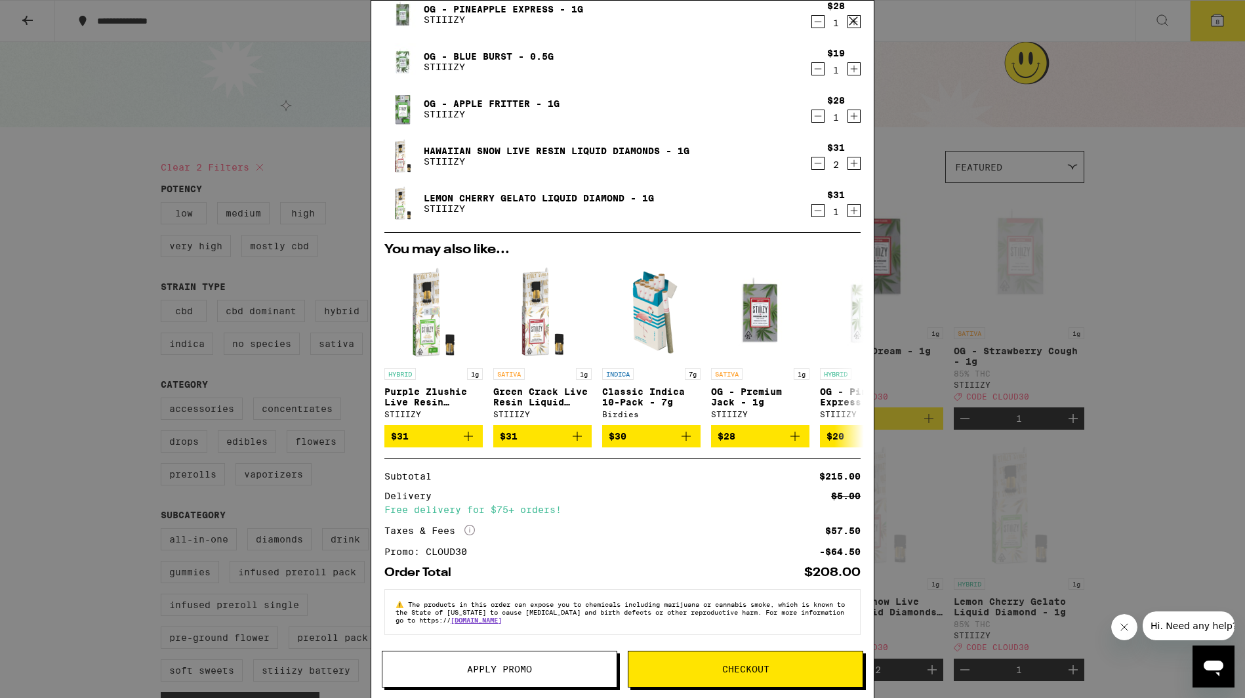
click at [700, 667] on span "Checkout" at bounding box center [745, 669] width 234 height 9
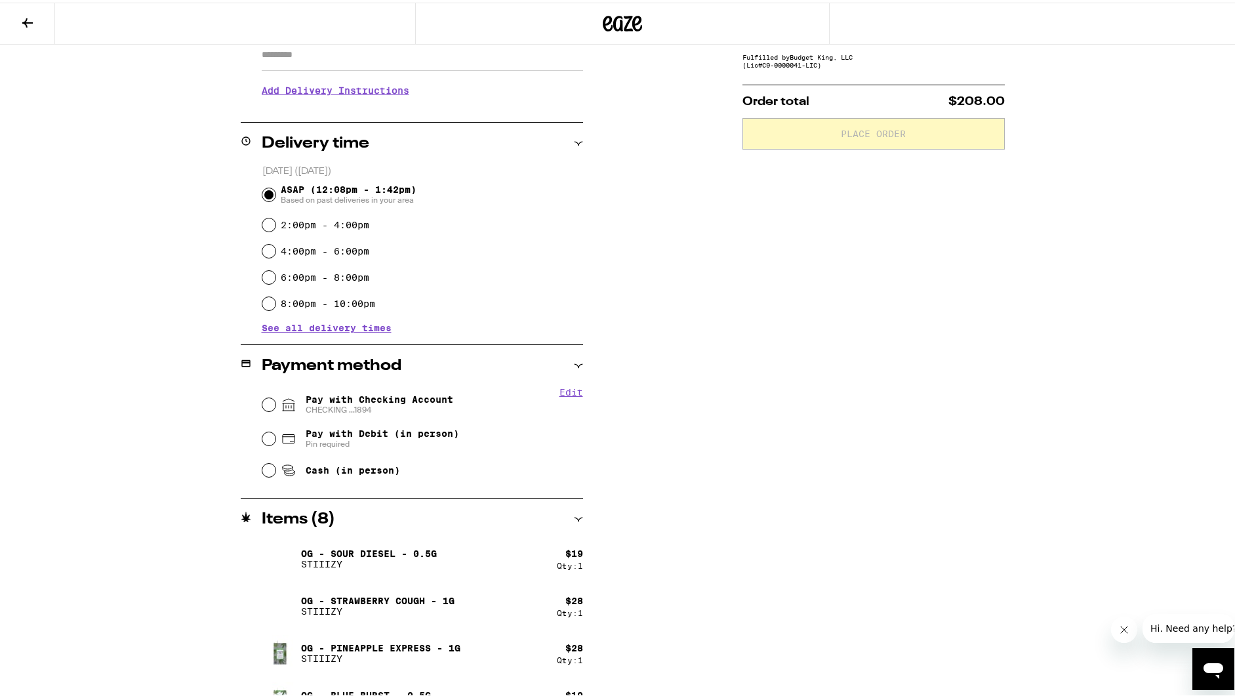
scroll to position [262, 0]
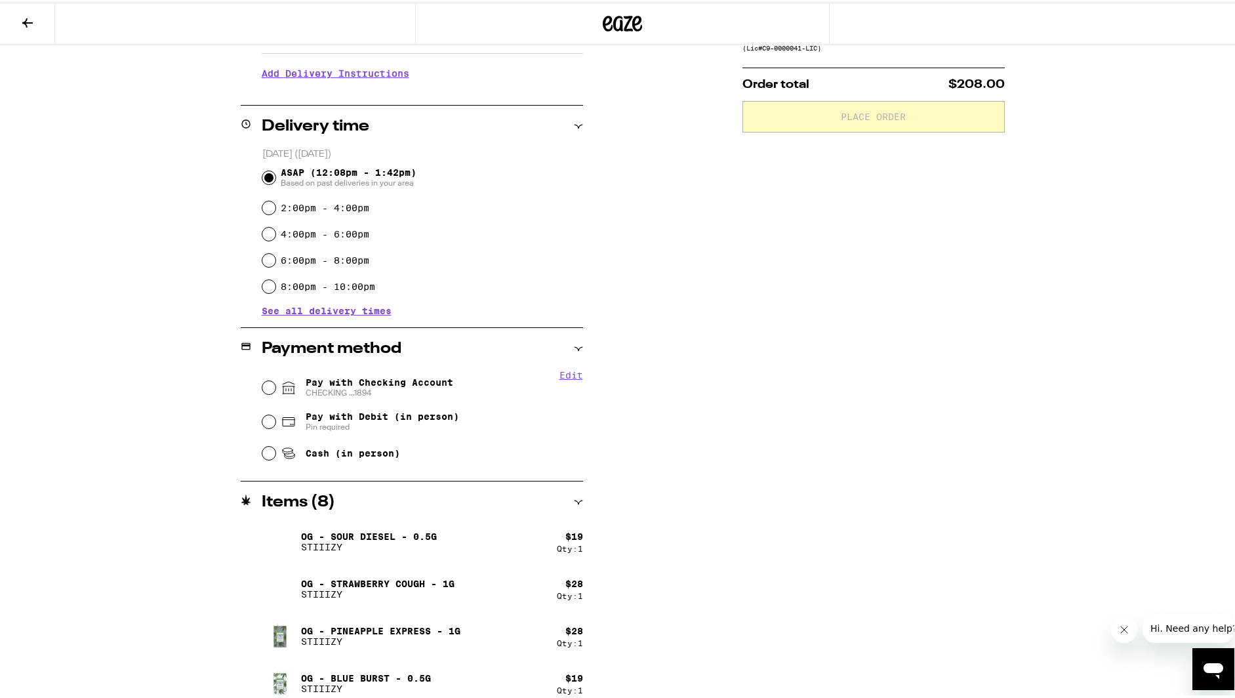
click at [317, 379] on span "Pay with Checking Account CHECKING ...1894" at bounding box center [380, 385] width 148 height 21
click at [276, 379] on input "Pay with Checking Account CHECKING ...1894" at bounding box center [268, 385] width 13 height 13
radio input "true"
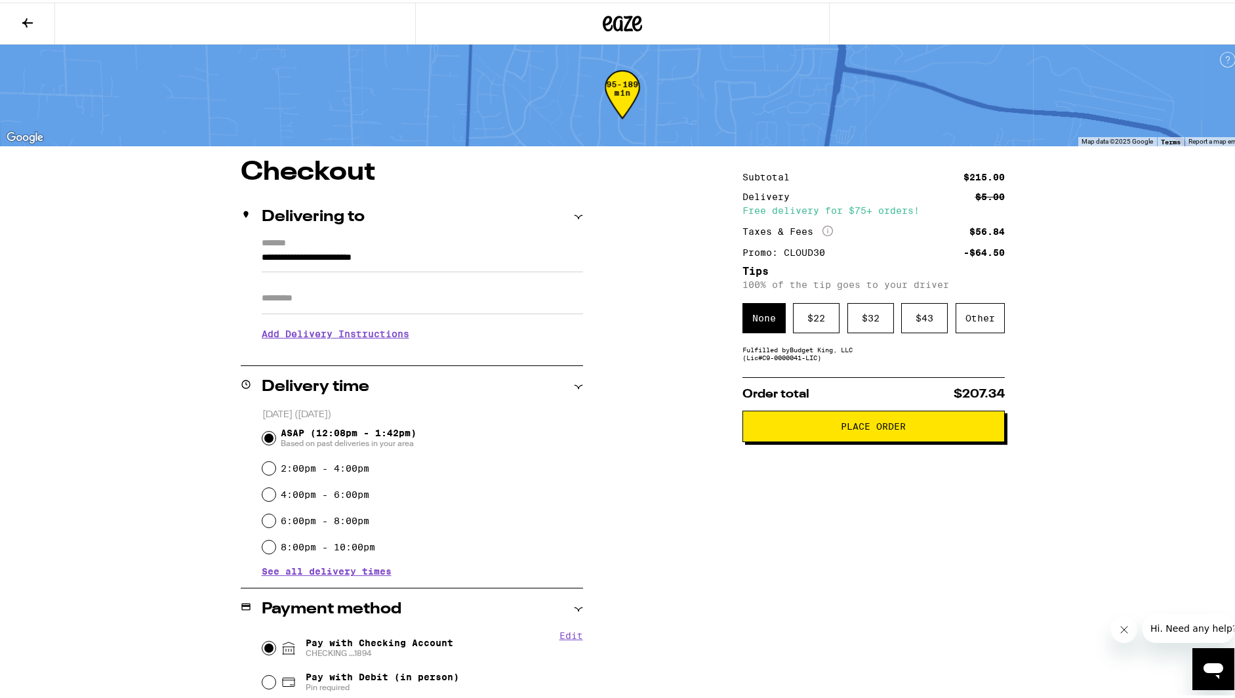
scroll to position [0, 0]
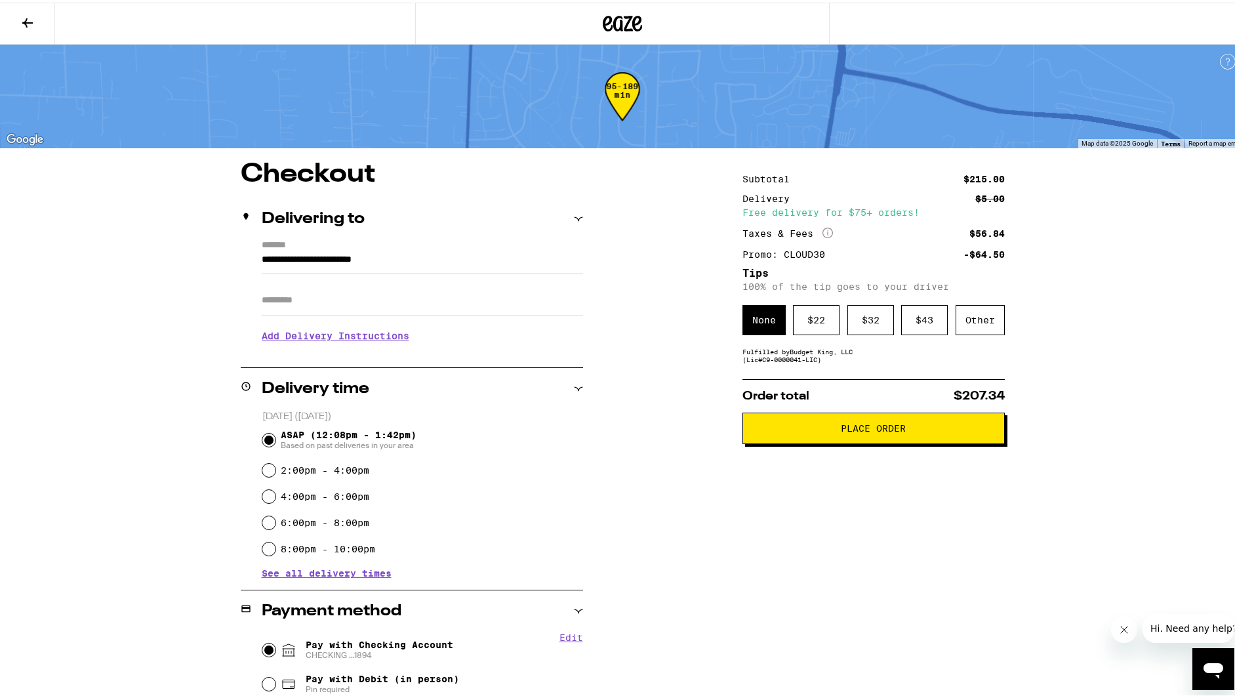
click at [886, 426] on span "Place Order" at bounding box center [873, 425] width 65 height 9
